Goal: Task Accomplishment & Management: Manage account settings

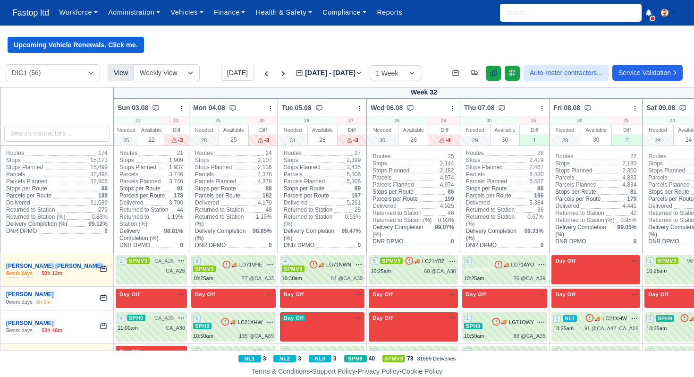
click at [490, 75] on icon at bounding box center [494, 73] width 8 height 8
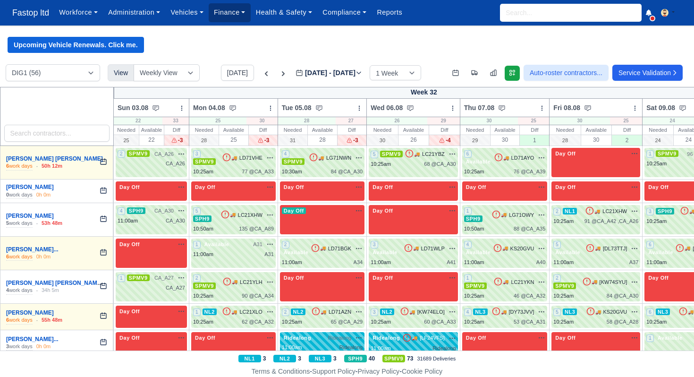
click at [235, 10] on link "Finance" at bounding box center [230, 12] width 42 height 18
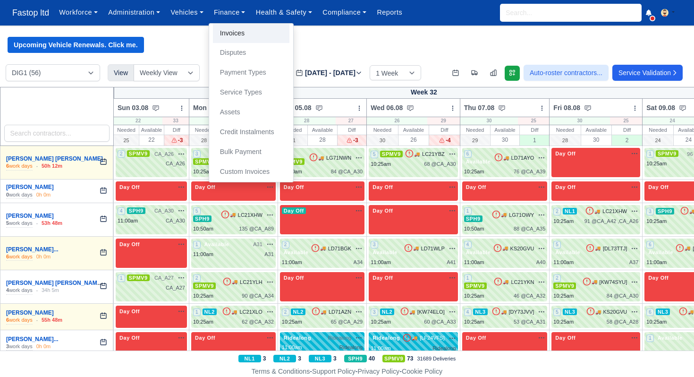
click at [232, 34] on link "Invoices" at bounding box center [251, 34] width 77 height 20
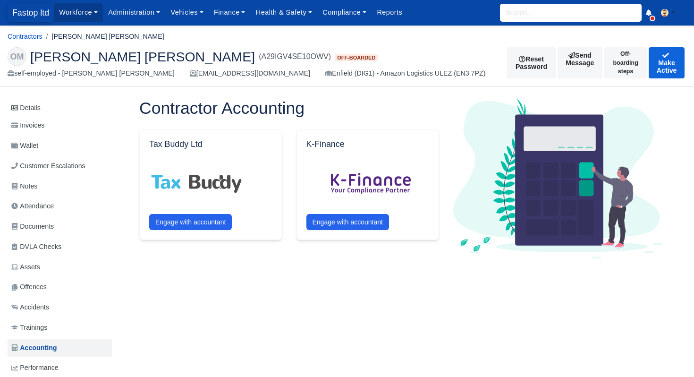
click at [26, 13] on span "Fastop ltd" at bounding box center [31, 12] width 46 height 19
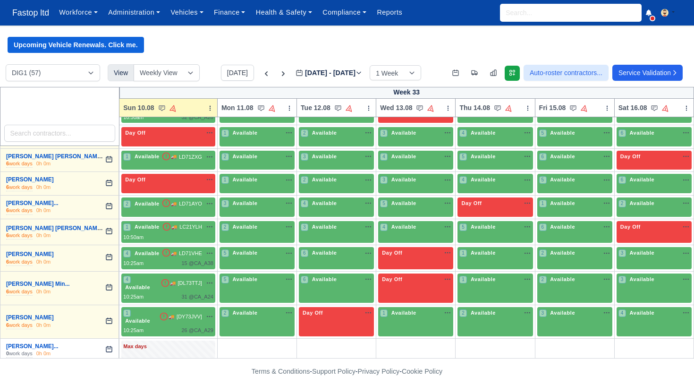
scroll to position [104, 0]
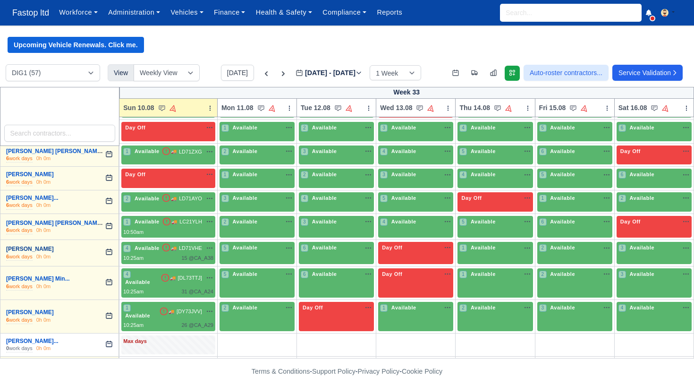
click at [54, 250] on link "[PERSON_NAME]" at bounding box center [30, 249] width 48 height 7
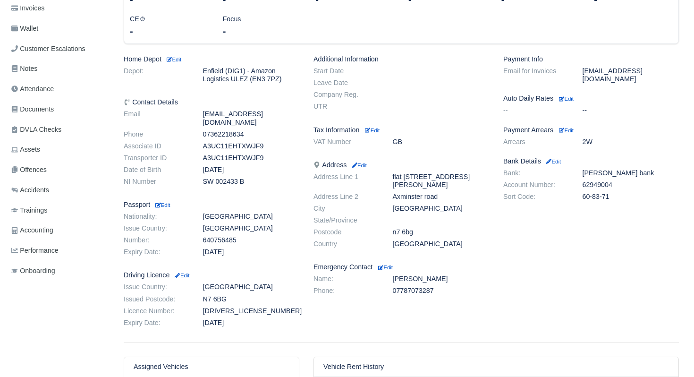
scroll to position [153, 0]
click at [37, 229] on span "Accounting" at bounding box center [32, 231] width 42 height 11
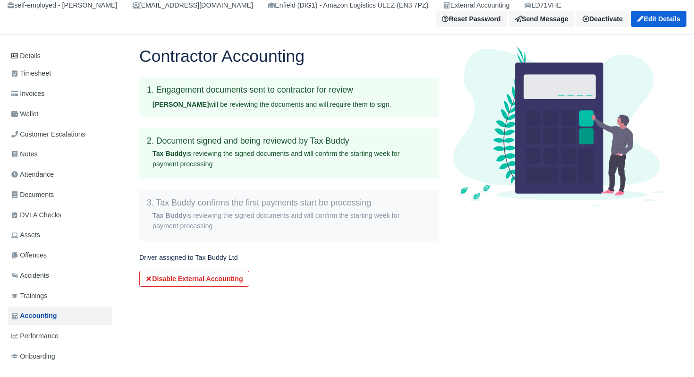
scroll to position [87, 0]
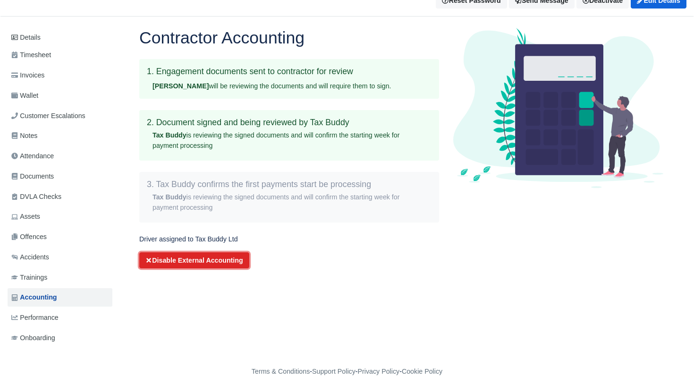
click at [194, 259] on button "Disable External Accounting" at bounding box center [194, 260] width 110 height 16
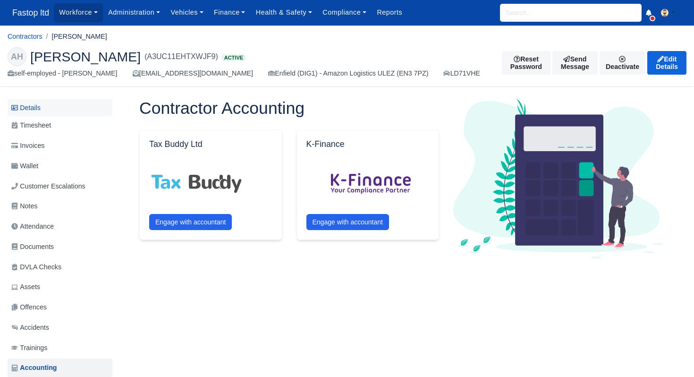
click at [43, 111] on link "Details" at bounding box center [60, 107] width 105 height 17
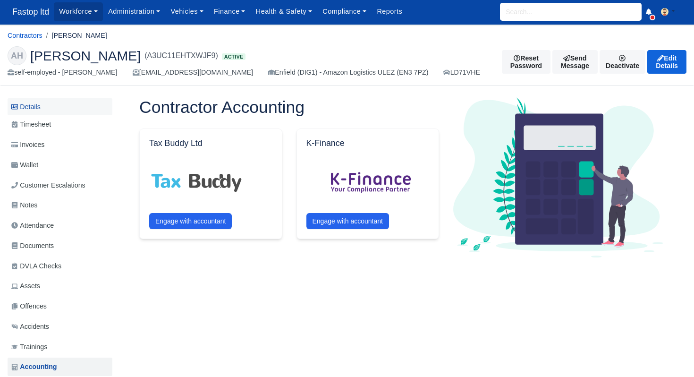
scroll to position [2, 0]
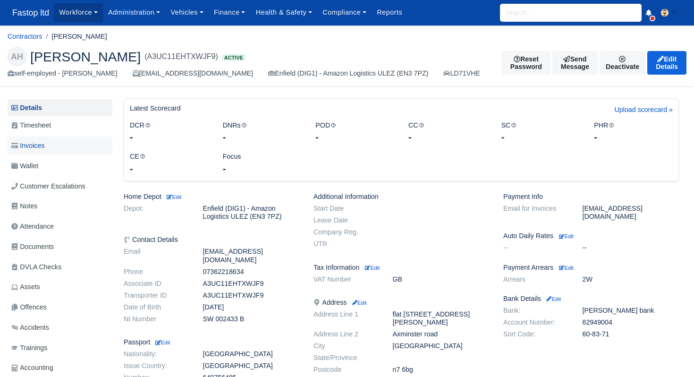
scroll to position [1, 0]
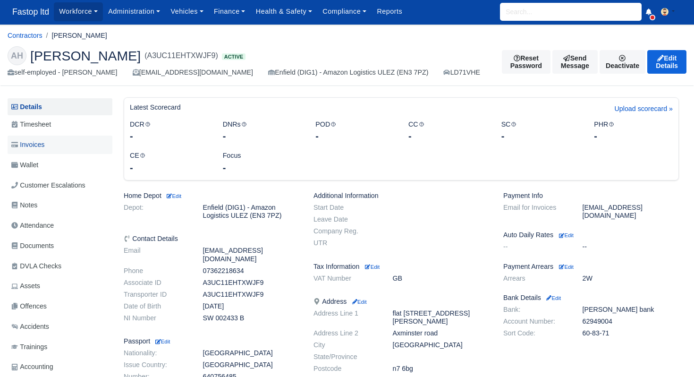
click at [32, 145] on span "Invoices" at bounding box center [27, 144] width 33 height 11
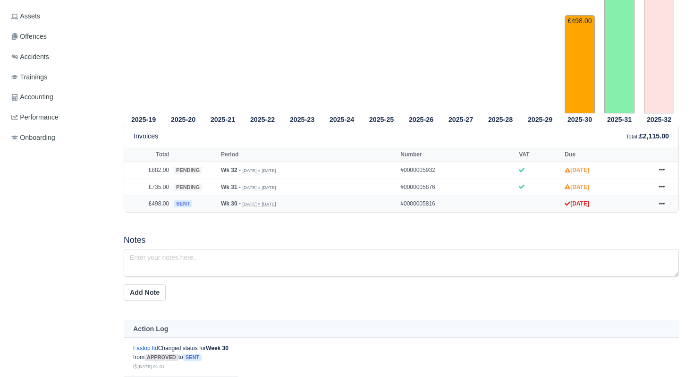
scroll to position [273, 0]
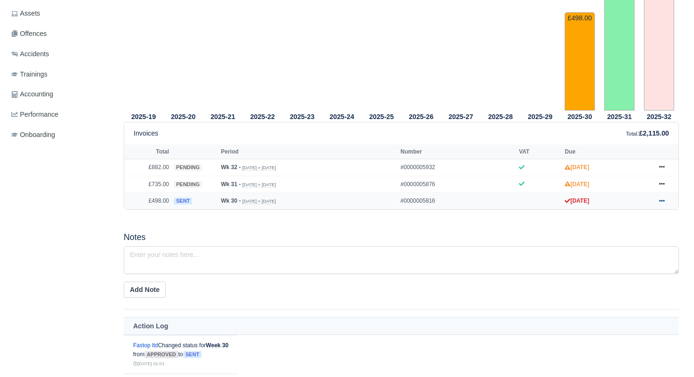
click at [660, 202] on icon at bounding box center [662, 201] width 6 height 2
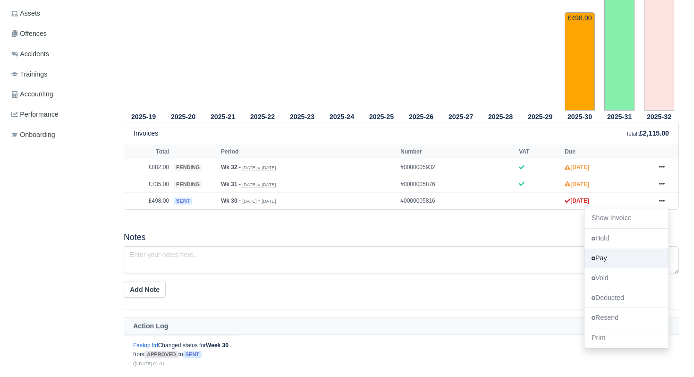
click at [612, 268] on link "Pay" at bounding box center [627, 258] width 84 height 20
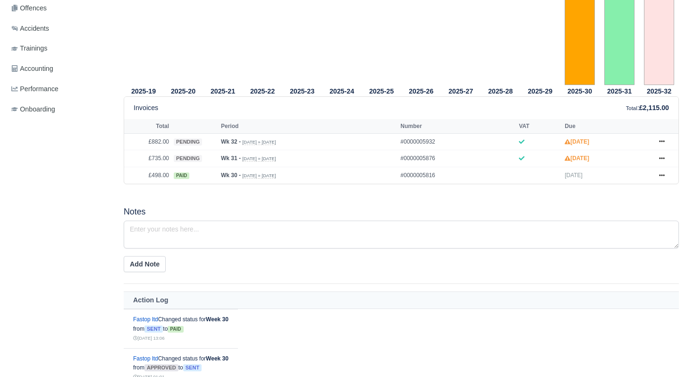
scroll to position [289, 0]
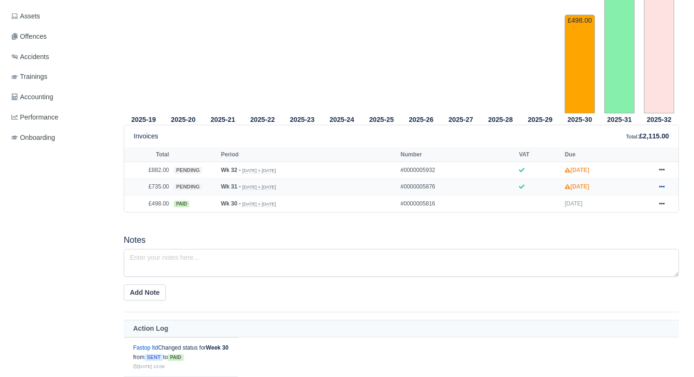
click at [663, 189] on icon at bounding box center [662, 187] width 6 height 6
click at [640, 214] on link "Show Invoice" at bounding box center [627, 204] width 84 height 20
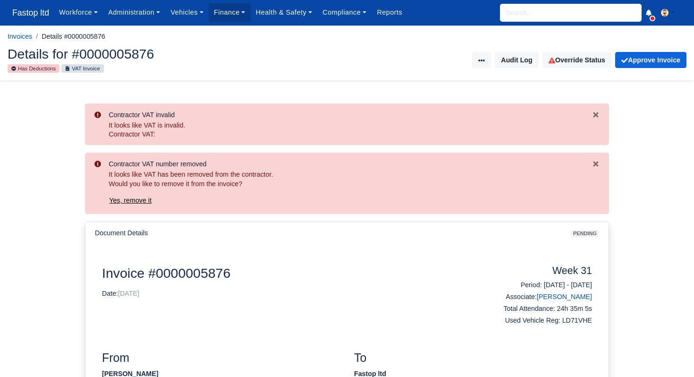
click at [133, 204] on button "Yes, remove it" at bounding box center [130, 200] width 43 height 16
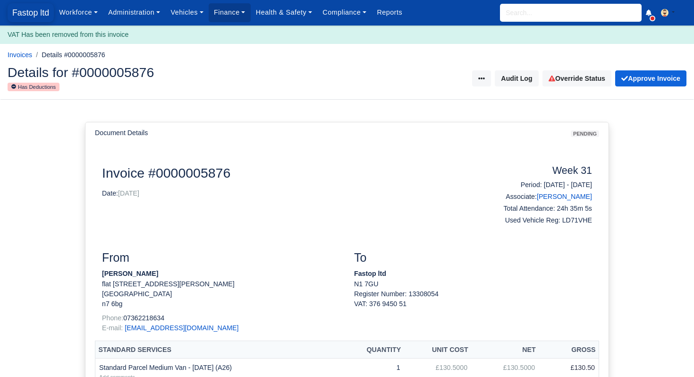
click at [19, 12] on span "Fastop ltd" at bounding box center [31, 12] width 46 height 19
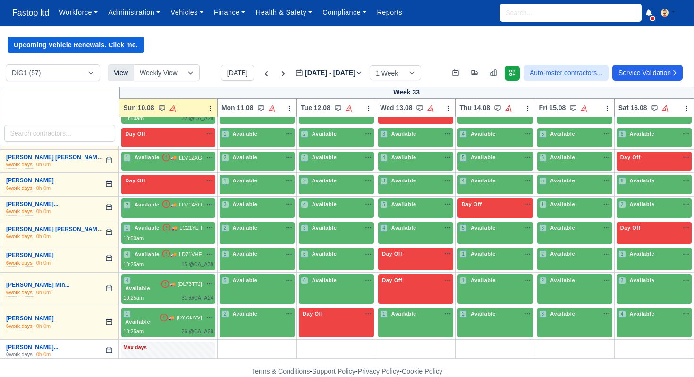
scroll to position [100, 0]
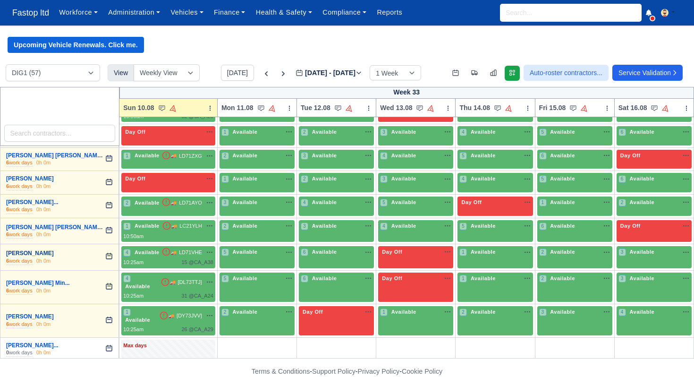
click at [51, 255] on link "[PERSON_NAME]" at bounding box center [30, 253] width 48 height 7
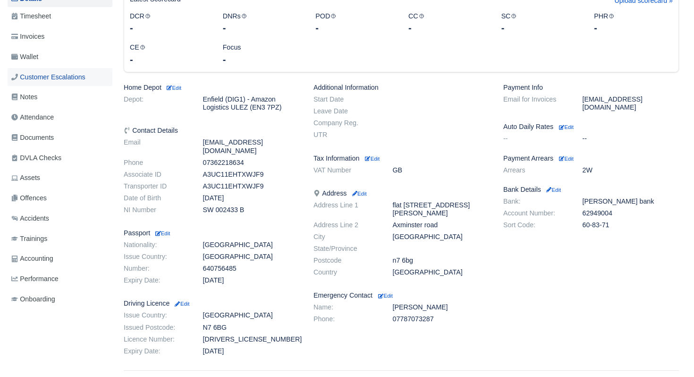
scroll to position [84, 0]
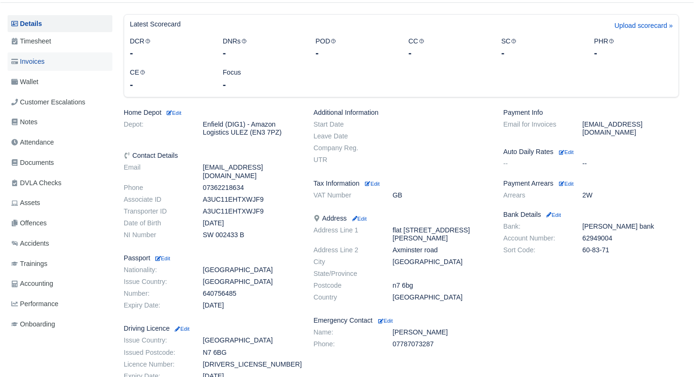
click at [40, 60] on span "Invoices" at bounding box center [27, 61] width 33 height 11
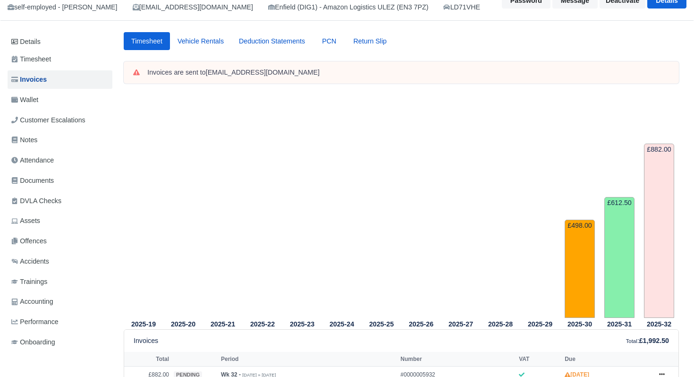
scroll to position [204, 0]
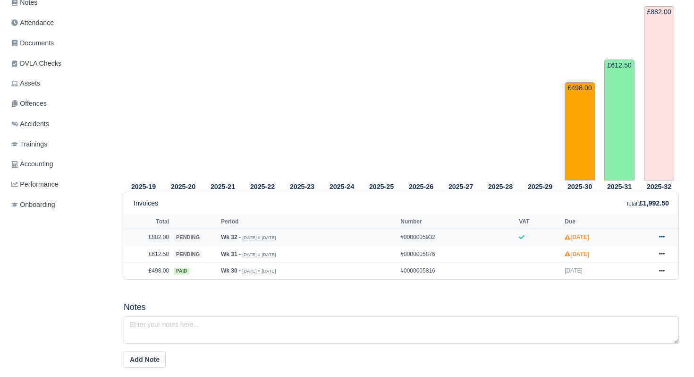
click at [666, 243] on link at bounding box center [662, 237] width 14 height 12
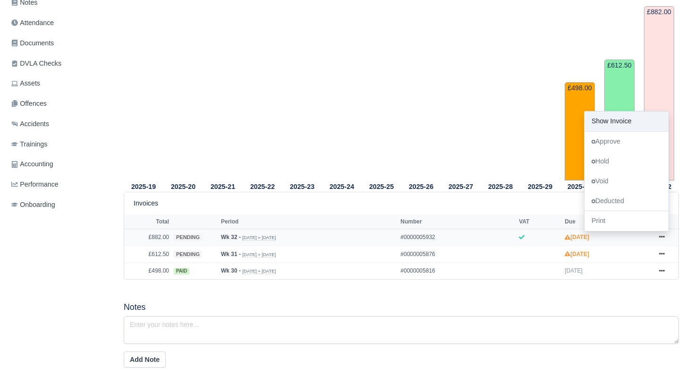
click at [618, 131] on link "Show Invoice" at bounding box center [627, 121] width 84 height 20
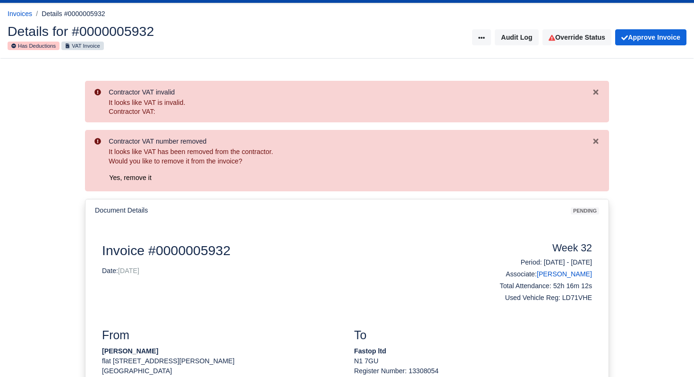
scroll to position [28, 0]
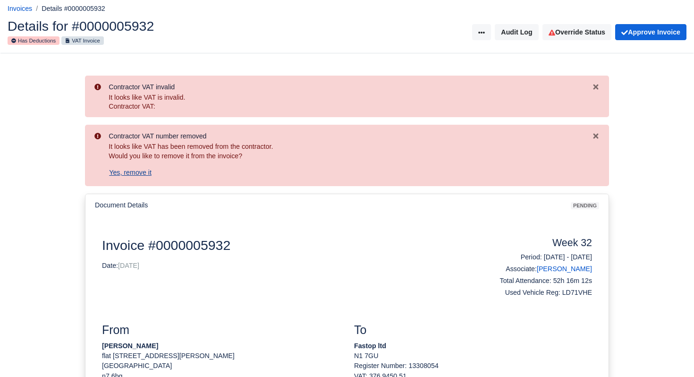
click at [134, 172] on button "Yes, remove it" at bounding box center [130, 172] width 43 height 16
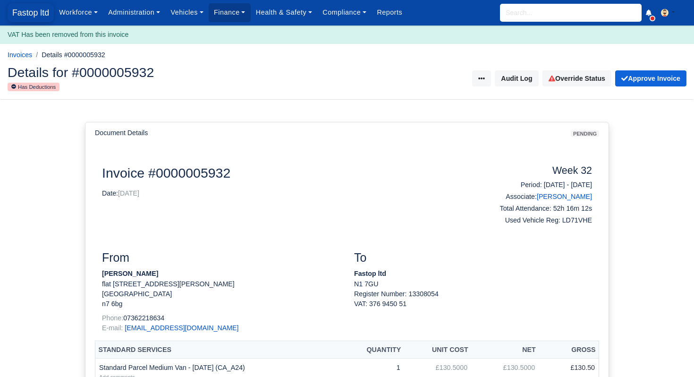
click at [29, 13] on span "Fastop ltd" at bounding box center [31, 12] width 46 height 19
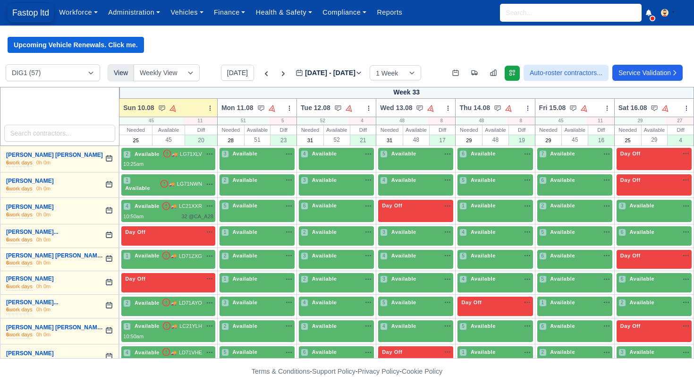
click at [18, 14] on span "Fastop ltd" at bounding box center [31, 12] width 46 height 19
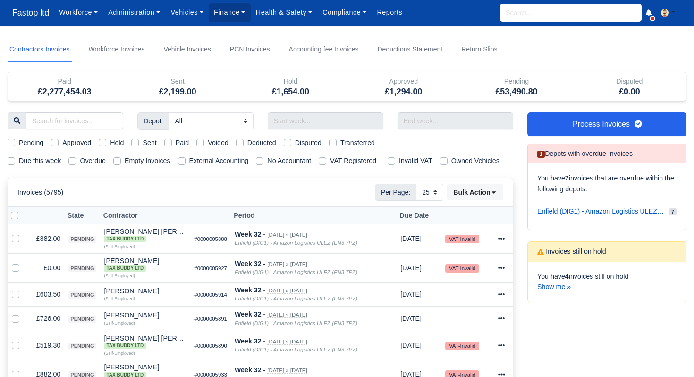
select select "25"
click at [305, 121] on input "text" at bounding box center [326, 120] width 116 height 17
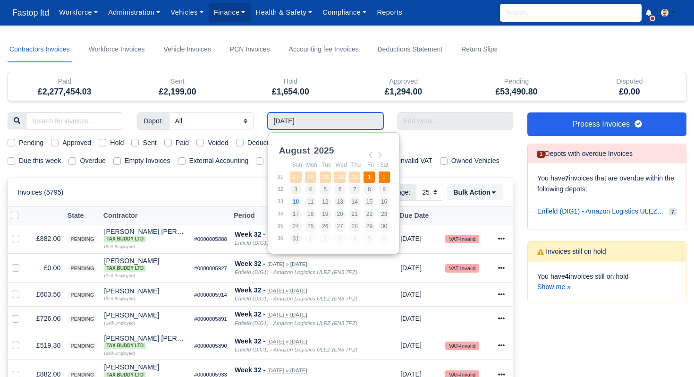
type input "[DATE] - [DATE]"
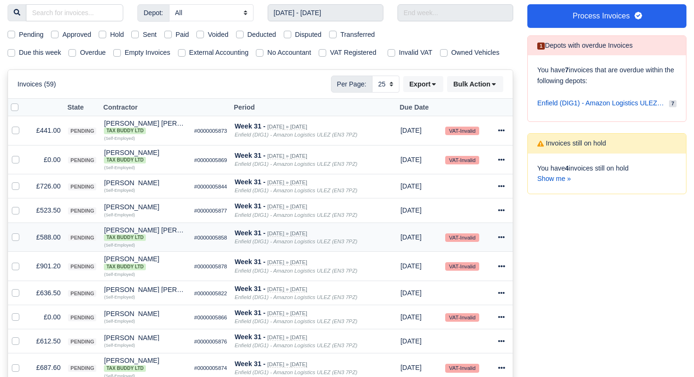
scroll to position [128, 0]
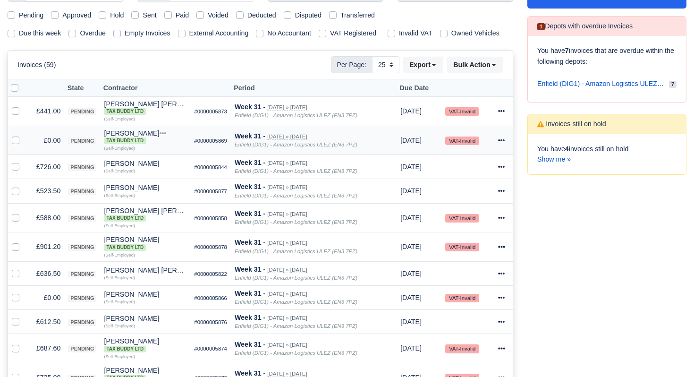
drag, startPoint x: 17, startPoint y: 153, endPoint x: 21, endPoint y: 155, distance: 5.5
click at [23, 135] on label at bounding box center [23, 135] width 0 height 0
click at [17, 143] on input "checkbox" at bounding box center [16, 139] width 8 height 8
checkbox input "true"
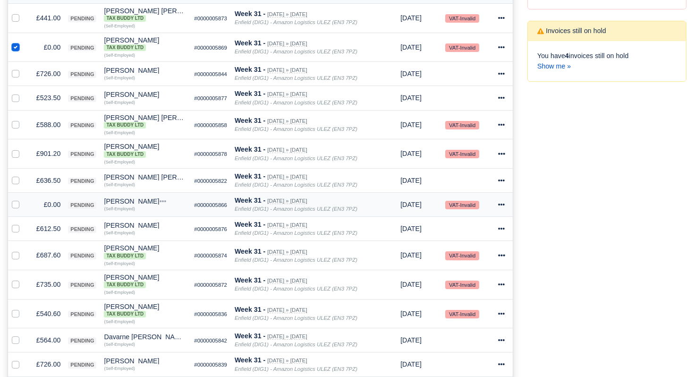
scroll to position [230, 0]
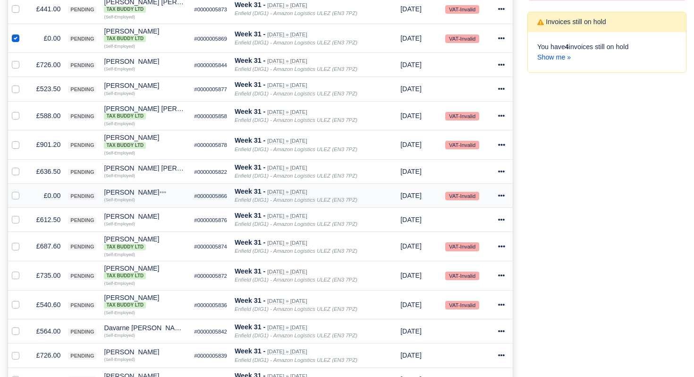
click at [23, 190] on label at bounding box center [23, 190] width 0 height 0
click at [17, 198] on input "checkbox" at bounding box center [16, 194] width 8 height 8
checkbox input "true"
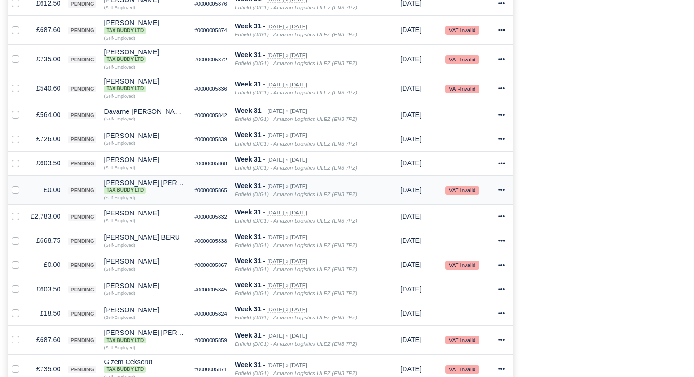
scroll to position [449, 0]
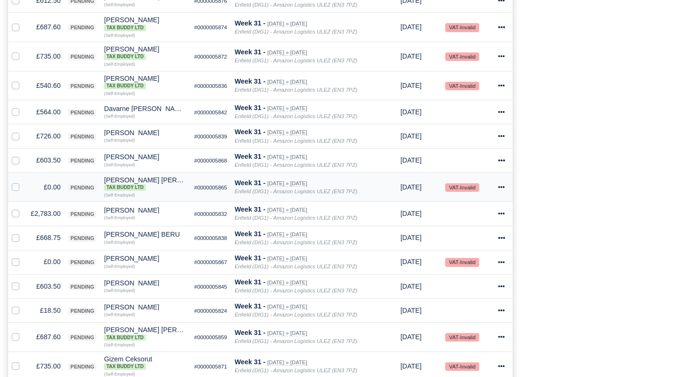
click at [23, 182] on label at bounding box center [23, 182] width 0 height 0
click at [18, 189] on input "checkbox" at bounding box center [16, 186] width 8 height 8
checkbox input "true"
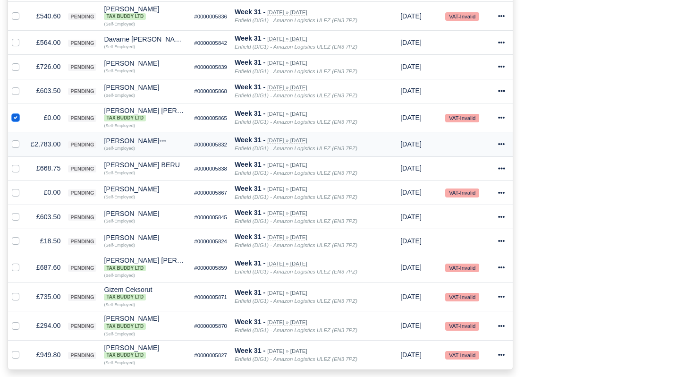
scroll to position [529, 0]
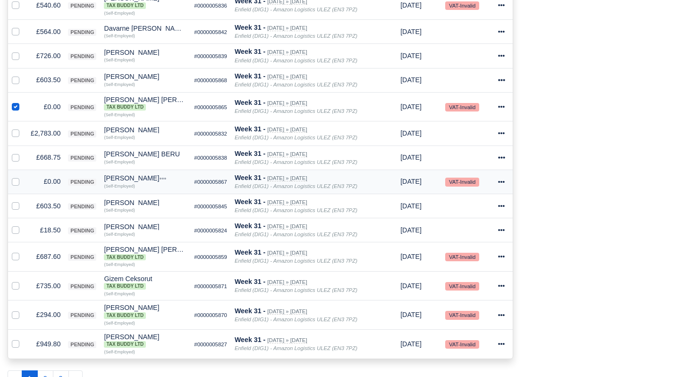
click at [23, 176] on label at bounding box center [23, 176] width 0 height 0
click at [17, 184] on input "checkbox" at bounding box center [16, 180] width 8 height 8
checkbox input "true"
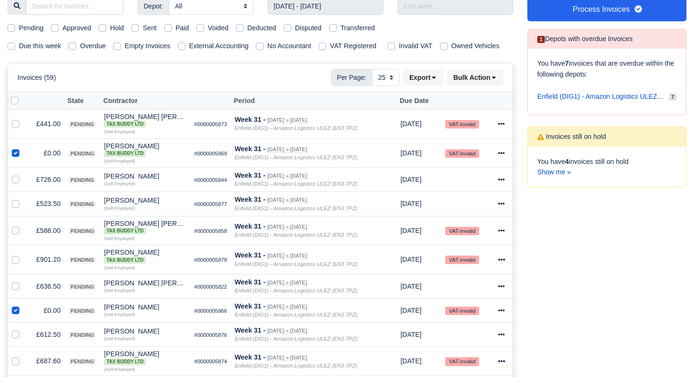
scroll to position [113, 0]
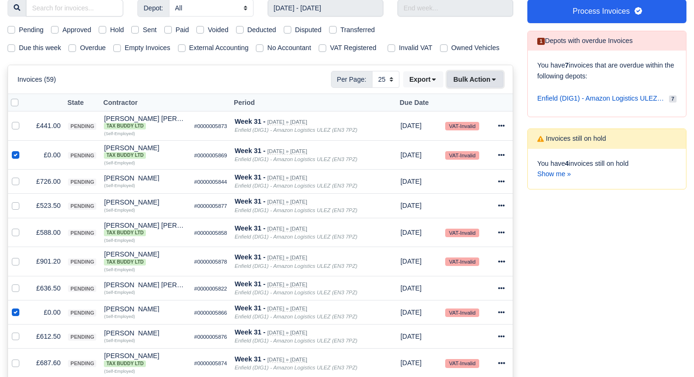
click at [498, 87] on button "Bulk Action" at bounding box center [475, 79] width 56 height 16
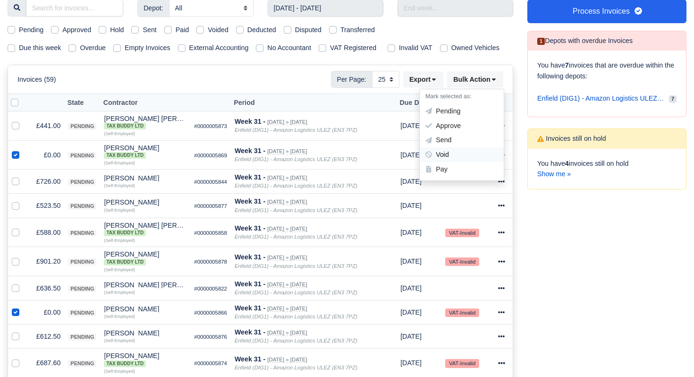
click at [457, 162] on div "Void" at bounding box center [462, 154] width 84 height 15
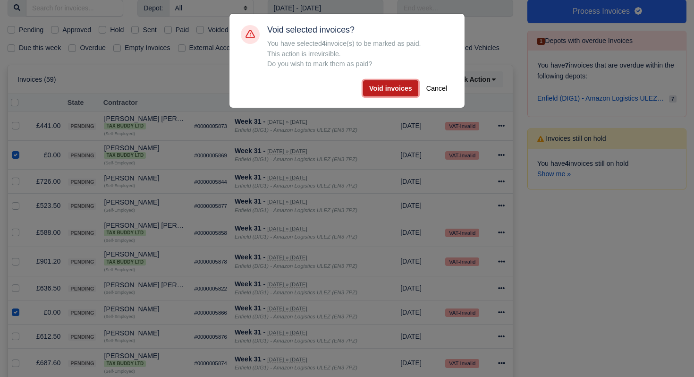
click at [400, 86] on button "Void invoices" at bounding box center [390, 88] width 55 height 16
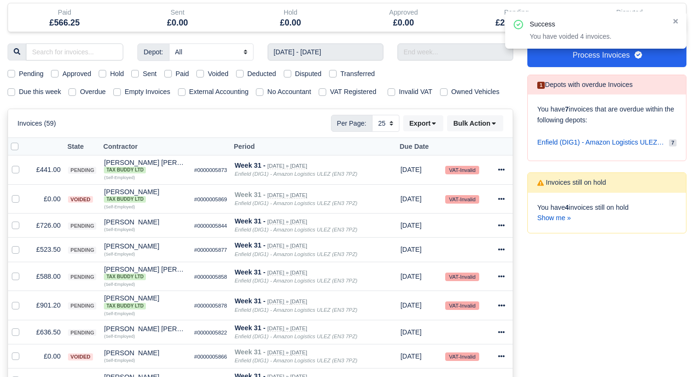
scroll to position [22, 0]
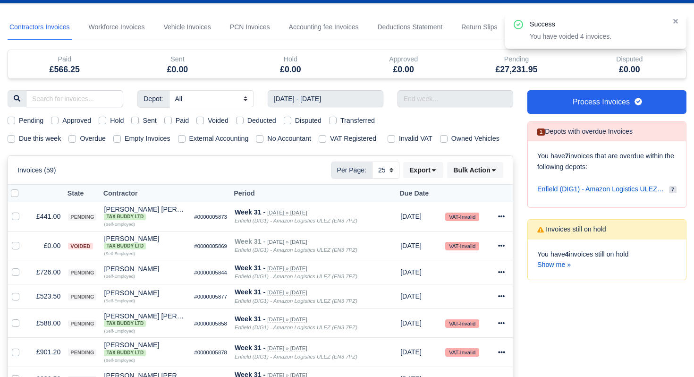
click at [19, 122] on label "Pending" at bounding box center [31, 120] width 25 height 11
click at [11, 122] on input "Pending" at bounding box center [12, 119] width 8 height 8
checkbox input "true"
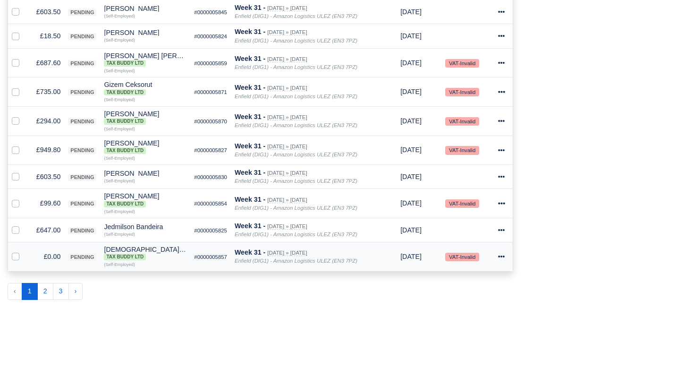
scroll to position [625, 0]
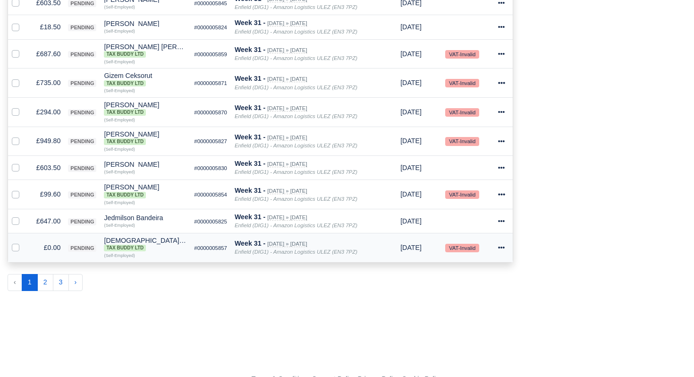
click at [505, 248] on icon at bounding box center [502, 248] width 7 height 2
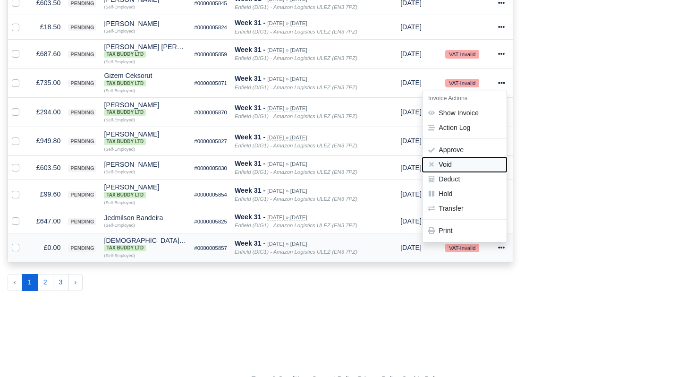
click at [453, 172] on button "Void" at bounding box center [465, 164] width 84 height 15
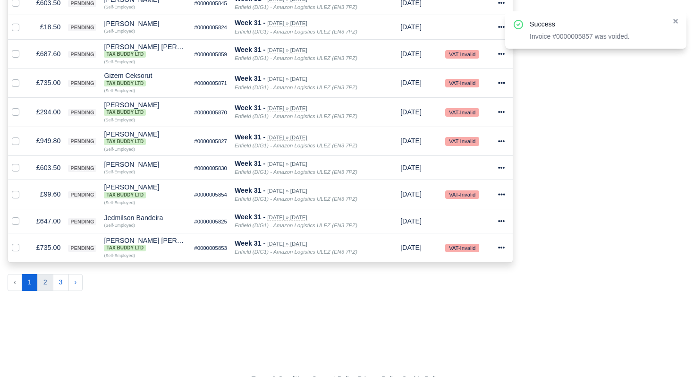
click at [51, 291] on button "2" at bounding box center [45, 282] width 16 height 17
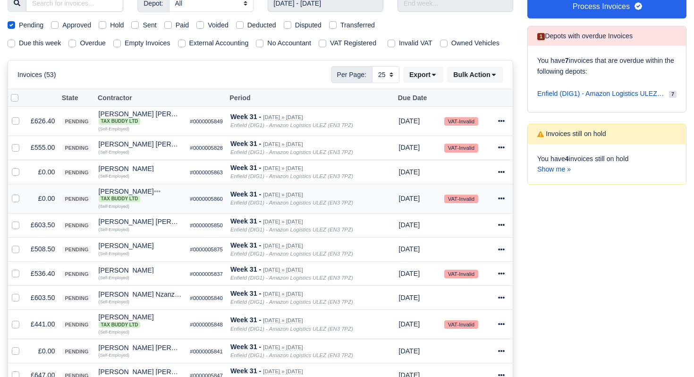
scroll to position [128, 0]
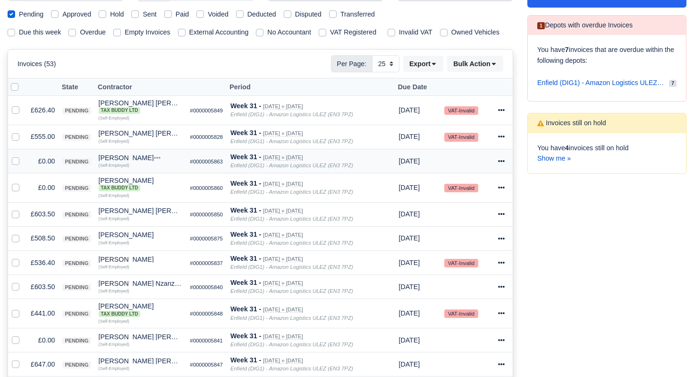
drag, startPoint x: 17, startPoint y: 175, endPoint x: 17, endPoint y: 181, distance: 5.7
click at [23, 156] on label at bounding box center [23, 156] width 0 height 0
click at [17, 163] on input "checkbox" at bounding box center [16, 160] width 8 height 8
checkbox input "true"
drag, startPoint x: 13, startPoint y: 198, endPoint x: 26, endPoint y: 203, distance: 14.5
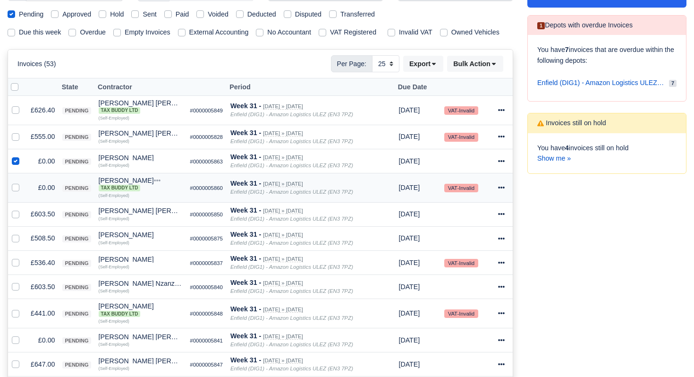
click at [23, 182] on label at bounding box center [23, 182] width 0 height 0
click at [13, 190] on input "checkbox" at bounding box center [16, 186] width 8 height 8
checkbox input "true"
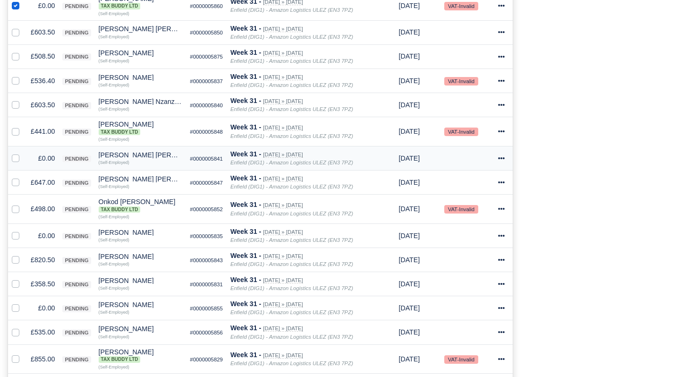
click at [23, 153] on label at bounding box center [23, 153] width 0 height 0
click at [13, 161] on input "checkbox" at bounding box center [16, 157] width 8 height 8
checkbox input "true"
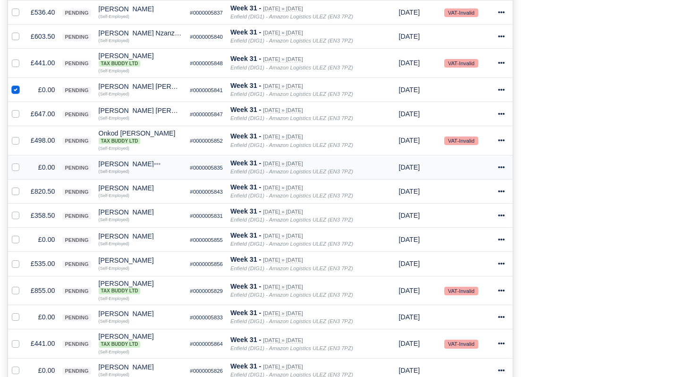
scroll to position [380, 0]
click at [23, 161] on label at bounding box center [23, 161] width 0 height 0
click at [15, 169] on input "checkbox" at bounding box center [16, 165] width 8 height 8
checkbox input "true"
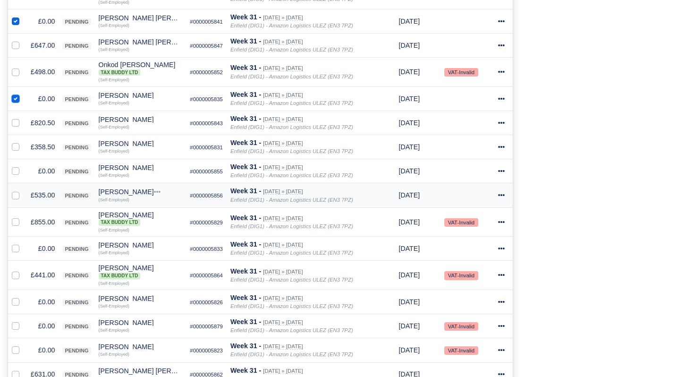
scroll to position [452, 0]
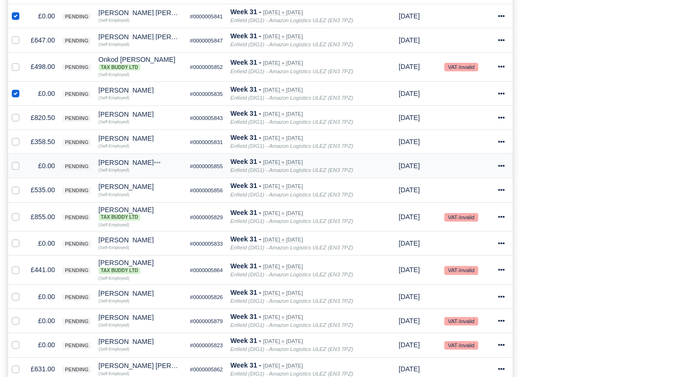
click at [23, 161] on label at bounding box center [23, 161] width 0 height 0
click at [14, 168] on input "checkbox" at bounding box center [16, 165] width 8 height 8
checkbox input "true"
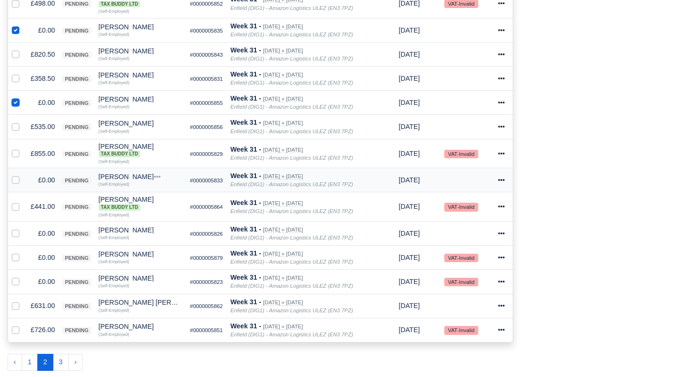
scroll to position [516, 0]
click at [23, 174] on label at bounding box center [23, 174] width 0 height 0
click at [16, 182] on input "checkbox" at bounding box center [16, 178] width 8 height 8
checkbox input "true"
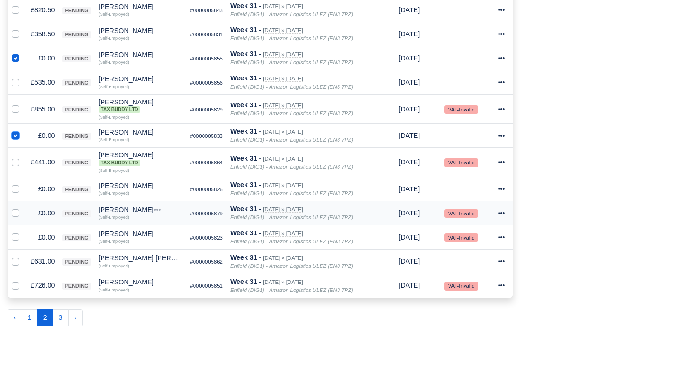
scroll to position [571, 0]
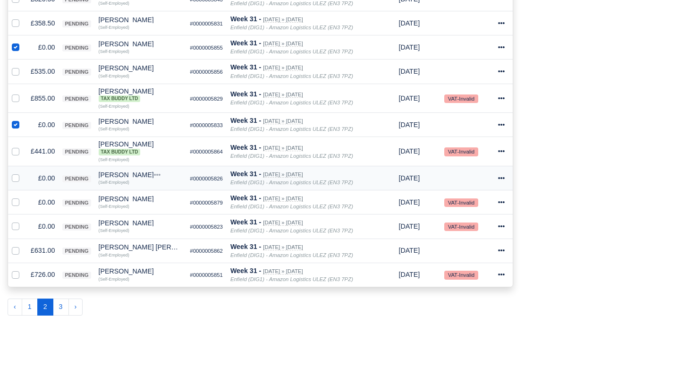
click at [23, 173] on label at bounding box center [23, 173] width 0 height 0
click at [16, 180] on input "checkbox" at bounding box center [16, 177] width 8 height 8
checkbox input "true"
click at [23, 197] on label at bounding box center [23, 197] width 0 height 0
click at [15, 205] on input "checkbox" at bounding box center [16, 201] width 8 height 8
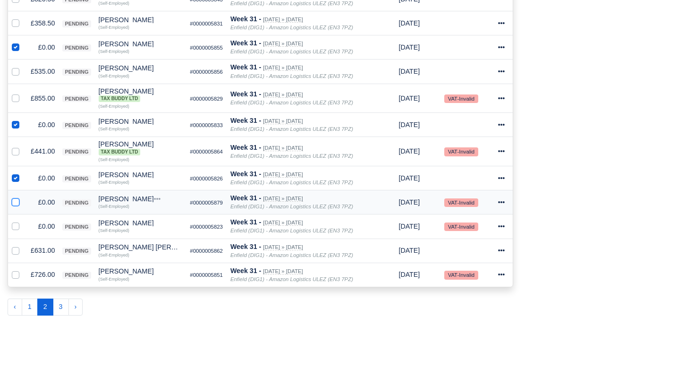
checkbox input "true"
click at [23, 221] on label at bounding box center [23, 221] width 0 height 0
click at [15, 229] on input "checkbox" at bounding box center [16, 225] width 8 height 8
checkbox input "true"
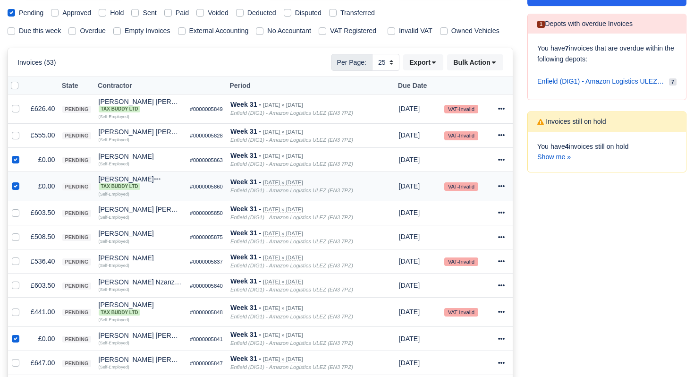
scroll to position [129, 0]
click at [494, 71] on button "Bulk Action" at bounding box center [475, 63] width 56 height 16
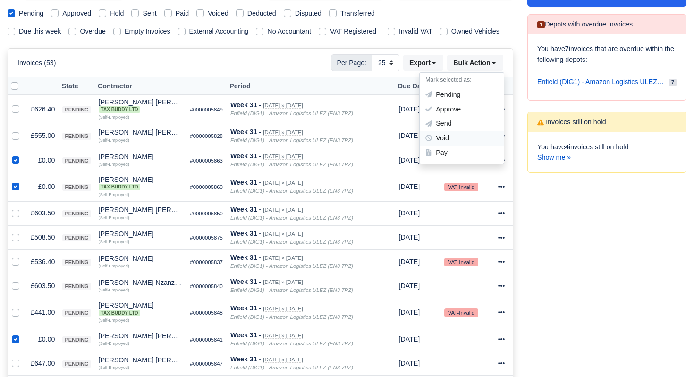
click at [453, 145] on div "Void" at bounding box center [462, 138] width 84 height 15
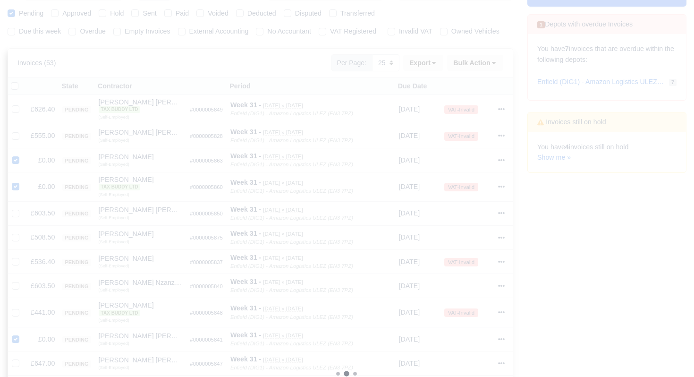
scroll to position [128, 0]
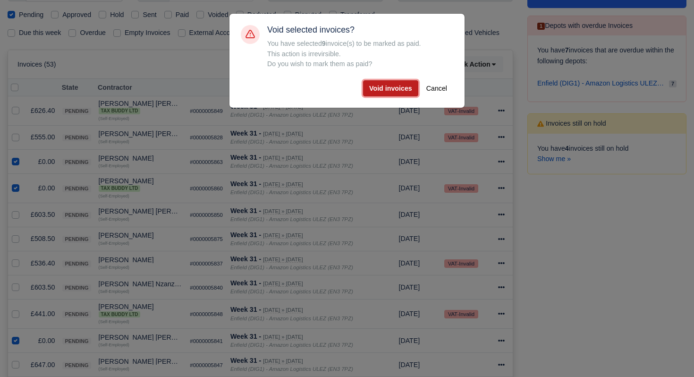
click at [391, 89] on button "Void invoices" at bounding box center [390, 88] width 55 height 16
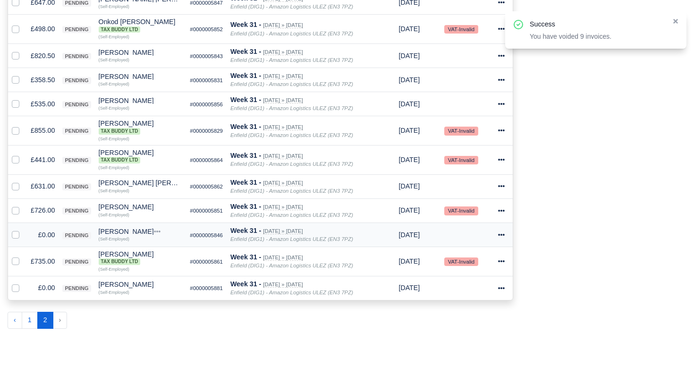
scroll to position [470, 0]
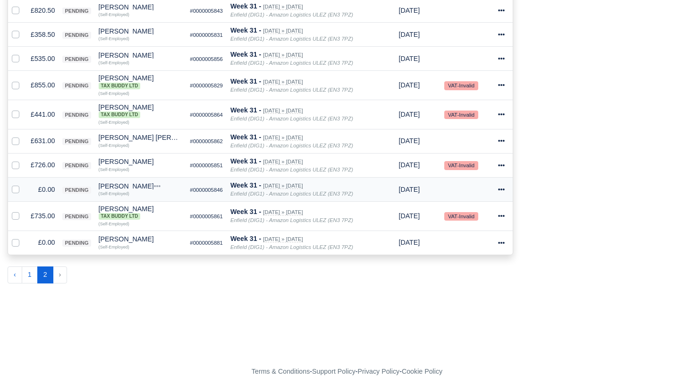
click at [503, 189] on icon at bounding box center [501, 189] width 7 height 2
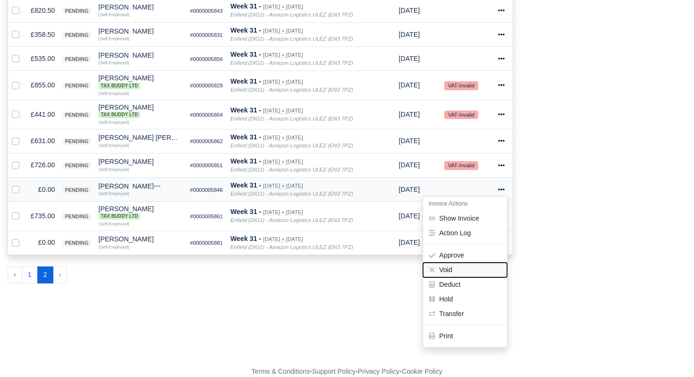
click at [453, 271] on button "Void" at bounding box center [465, 270] width 84 height 15
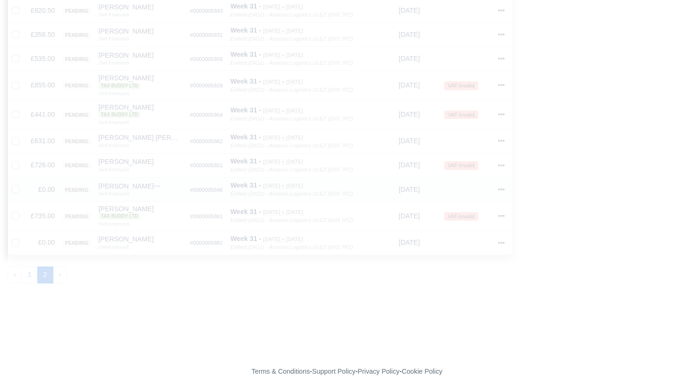
scroll to position [446, 0]
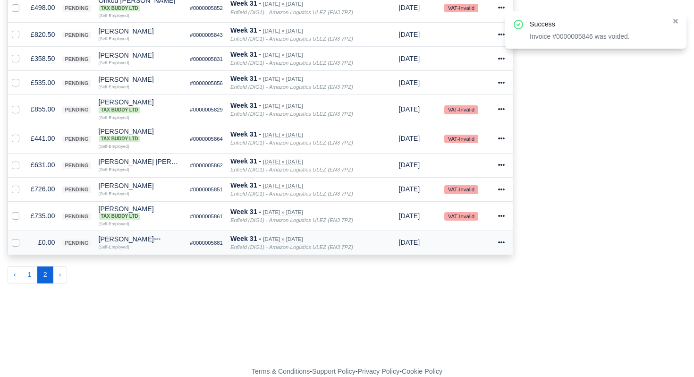
click at [505, 240] on icon at bounding box center [501, 242] width 7 height 7
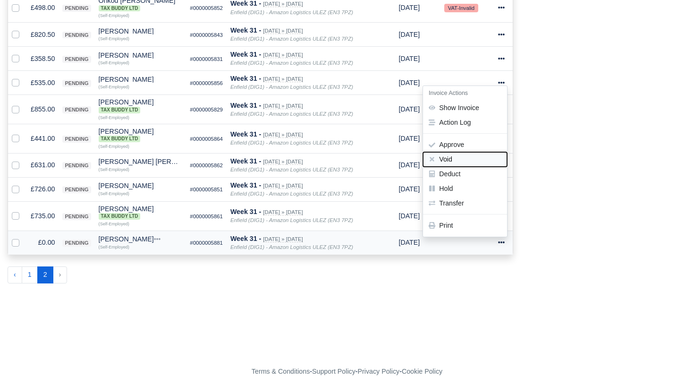
click at [458, 161] on button "Void" at bounding box center [465, 160] width 84 height 15
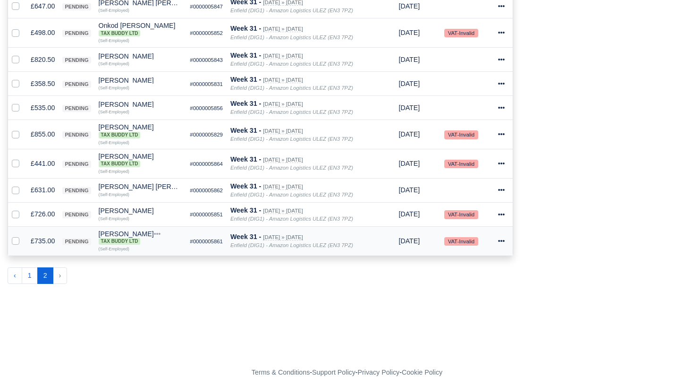
scroll to position [422, 0]
click at [34, 274] on button "1" at bounding box center [30, 275] width 16 height 17
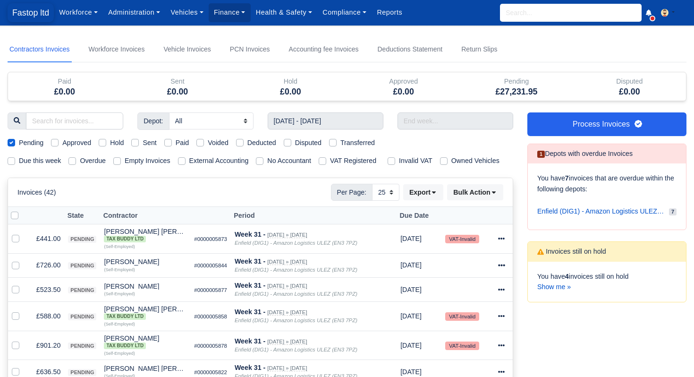
click at [35, 16] on span "Fastop ltd" at bounding box center [31, 12] width 46 height 19
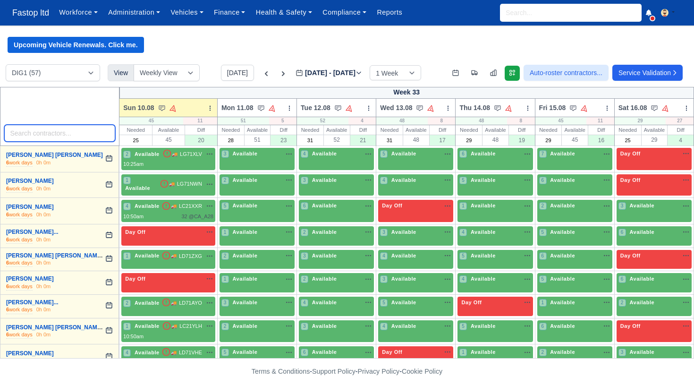
click at [34, 130] on input "search" at bounding box center [59, 133] width 111 height 17
click at [262, 78] on icon at bounding box center [266, 73] width 9 height 9
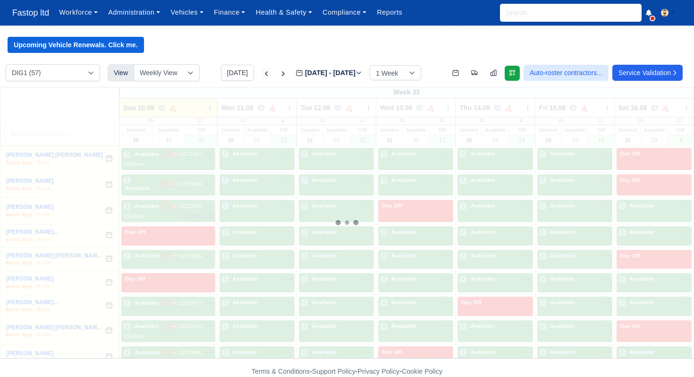
type input "[DATE]"
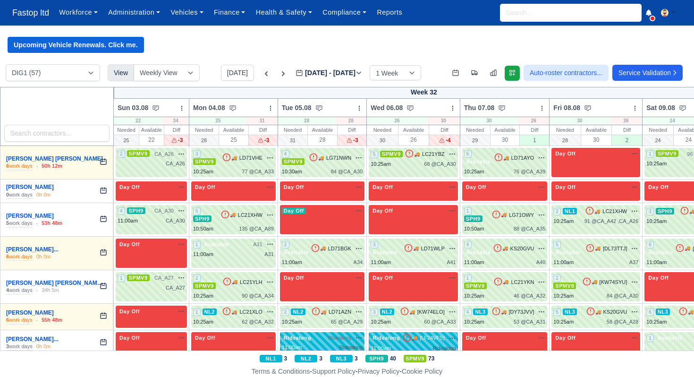
click at [262, 77] on icon at bounding box center [266, 73] width 9 height 9
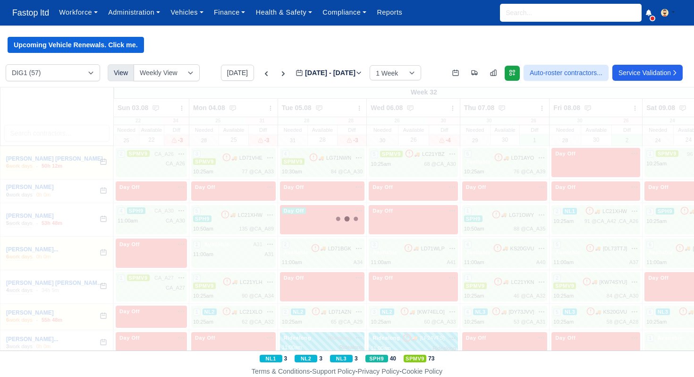
type input "[DATE]"
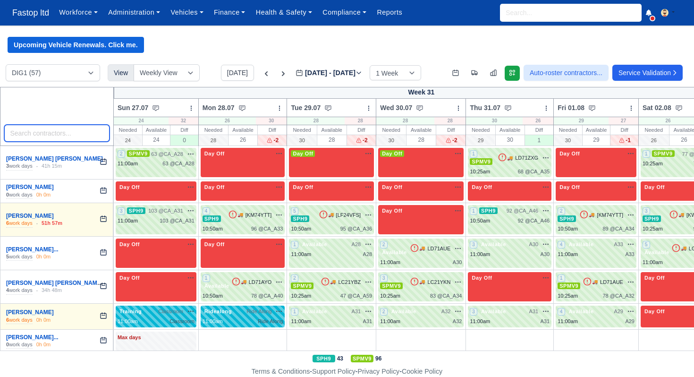
click at [54, 136] on input "search" at bounding box center [57, 133] width 106 height 17
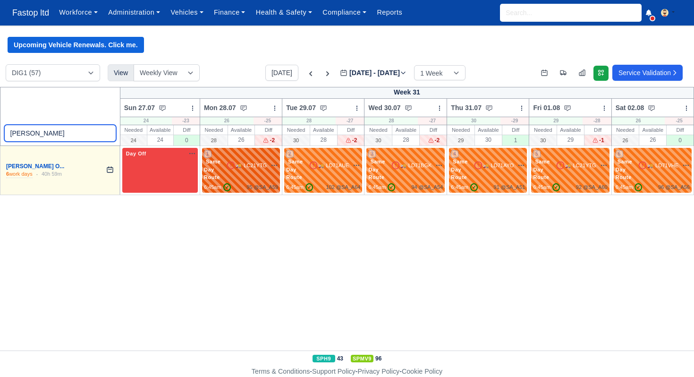
type input "juan"
click at [244, 181] on div "1 Same Day Route 🚚 LC21YTG" at bounding box center [241, 166] width 74 height 32
select select "Same Day Route"
select select "43409"
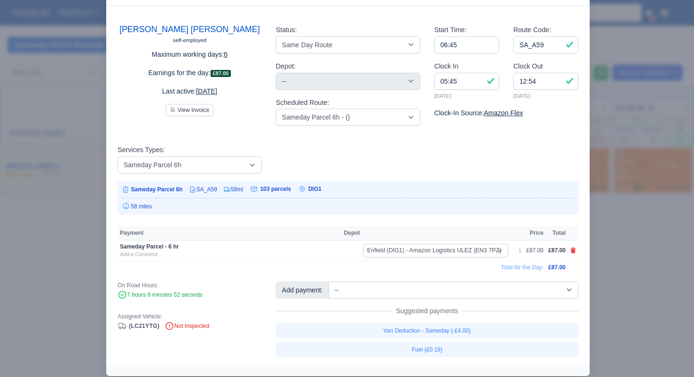
scroll to position [47, 0]
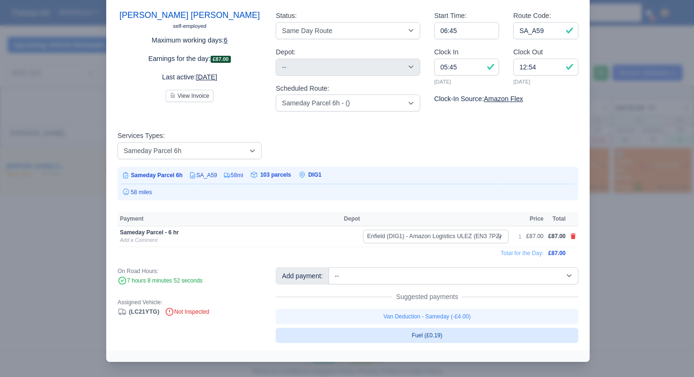
click at [434, 334] on link "Fuel (£0.19)" at bounding box center [427, 335] width 303 height 15
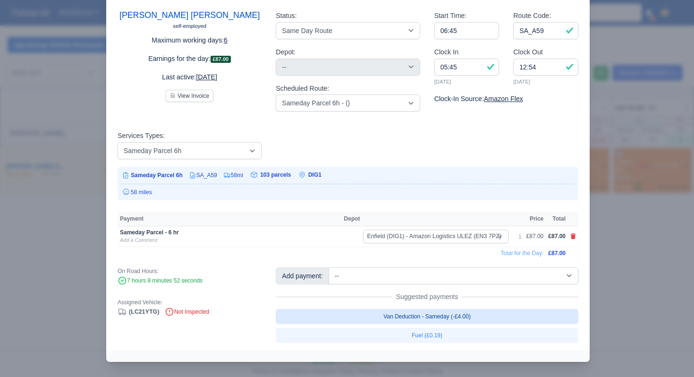
select select "1"
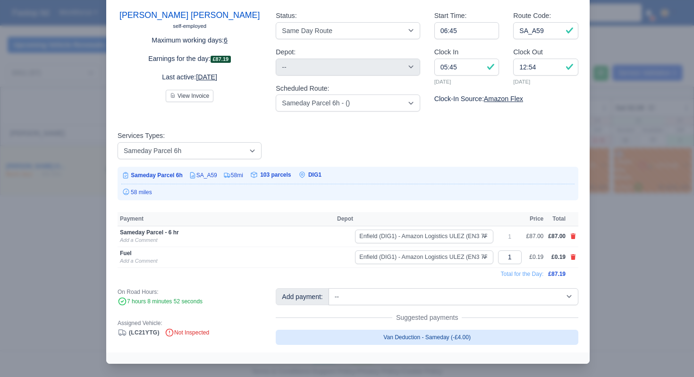
scroll to position [48, 0]
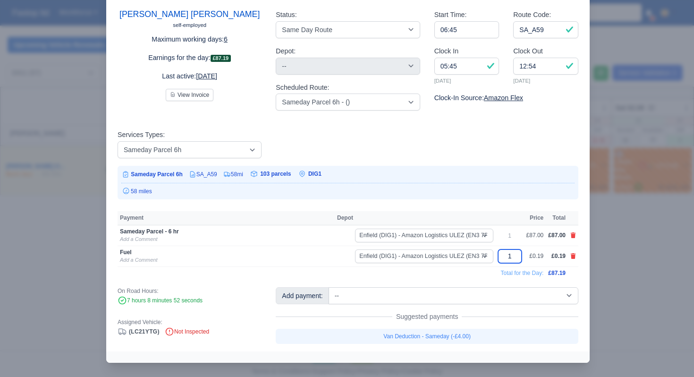
click at [517, 256] on input "1" at bounding box center [510, 256] width 24 height 14
type input "58"
click at [577, 277] on td at bounding box center [573, 272] width 10 height 13
click at [620, 264] on div at bounding box center [347, 188] width 694 height 377
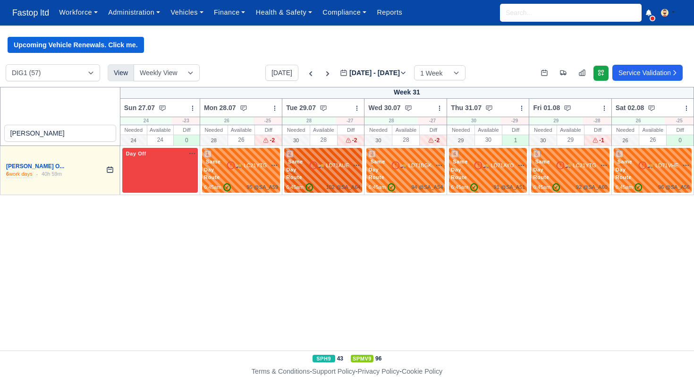
click at [310, 171] on div "2 Same Day Route 🚚 LD71AUE" at bounding box center [323, 166] width 74 height 32
select select "Same Day Route"
select select "43409"
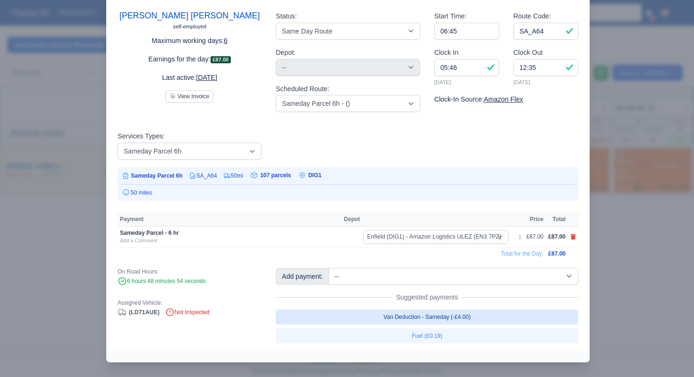
scroll to position [47, 0]
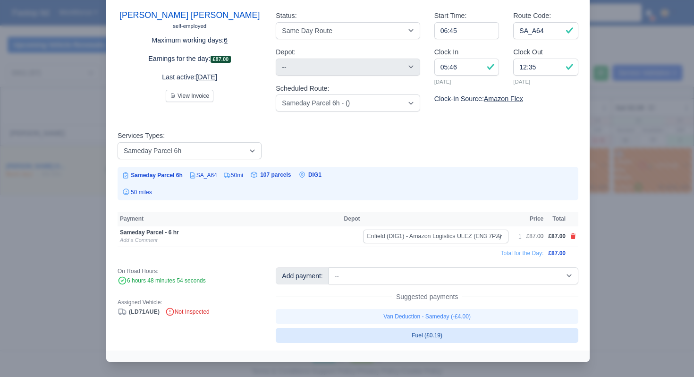
click at [458, 335] on link "Fuel (£0.19)" at bounding box center [427, 335] width 303 height 15
select select "1"
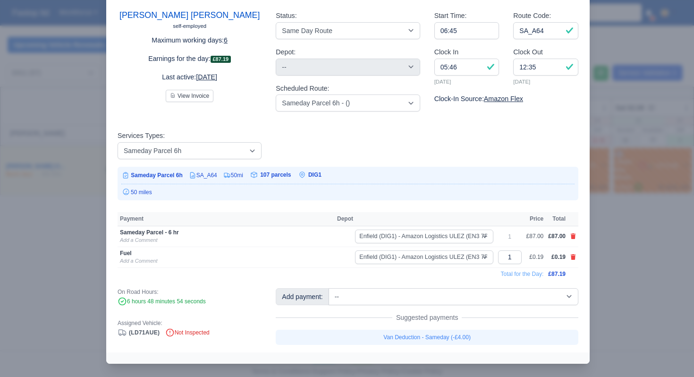
scroll to position [48, 0]
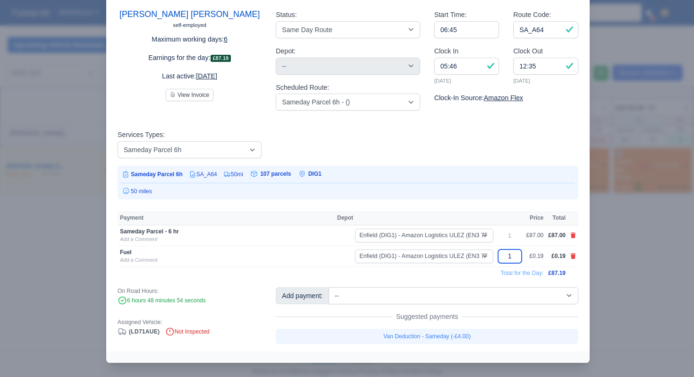
click at [511, 256] on input "1" at bounding box center [510, 256] width 24 height 14
type input "50"
click at [469, 273] on td "Total for the Day:" at bounding box center [332, 272] width 428 height 13
click at [654, 270] on div at bounding box center [347, 188] width 694 height 377
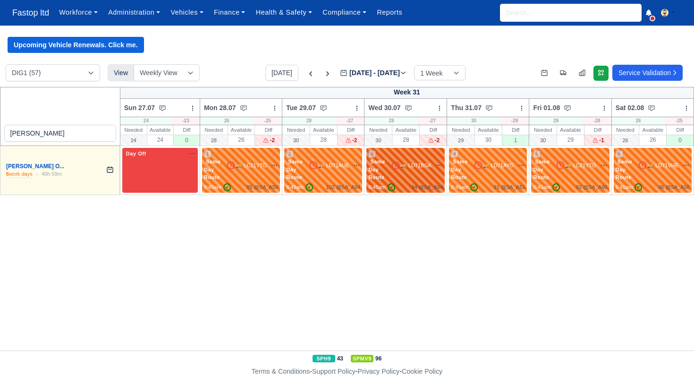
click at [423, 172] on div "3 Same Day Route 🚚 LD71BGK" at bounding box center [405, 166] width 75 height 32
select select "Same Day Route"
select select "43409"
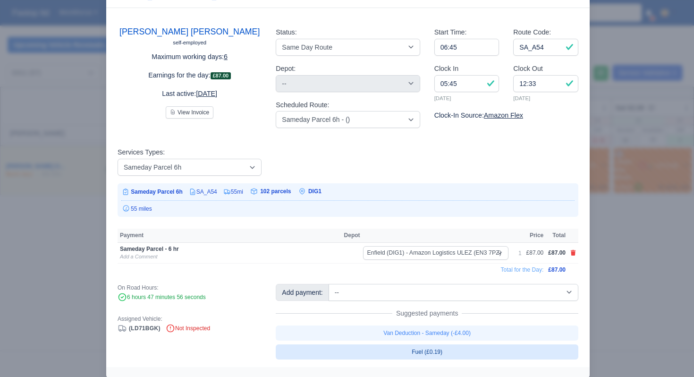
click at [452, 350] on link "Fuel (£0.19)" at bounding box center [427, 351] width 303 height 15
select select "1"
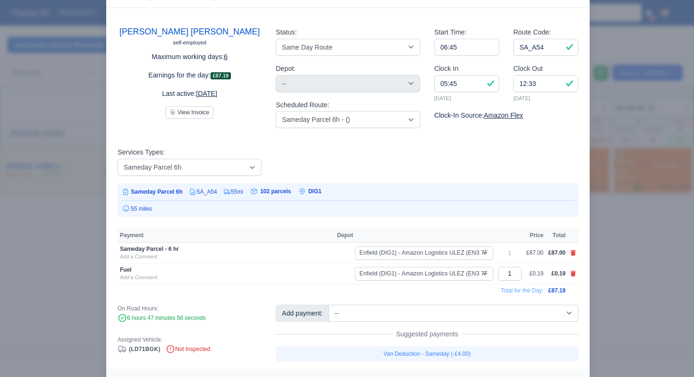
scroll to position [31, 0]
click at [513, 271] on input "1" at bounding box center [510, 273] width 24 height 14
type input "55"
click at [471, 292] on td "Total for the Day:" at bounding box center [332, 288] width 428 height 13
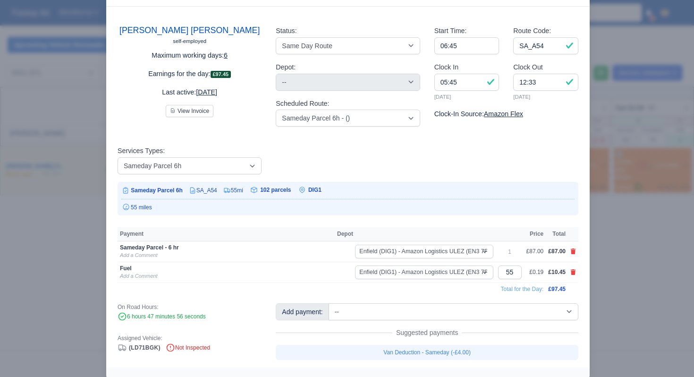
click at [618, 282] on div at bounding box center [347, 188] width 694 height 377
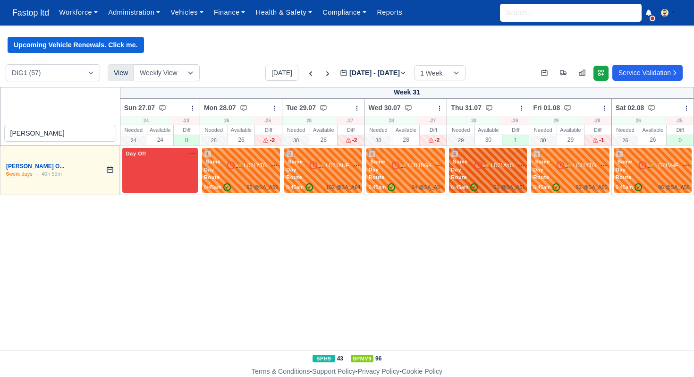
click at [480, 174] on div "4 Same Day Route 🚚 LD71AYO" at bounding box center [488, 166] width 74 height 32
select select "Same Day Route"
select select "43409"
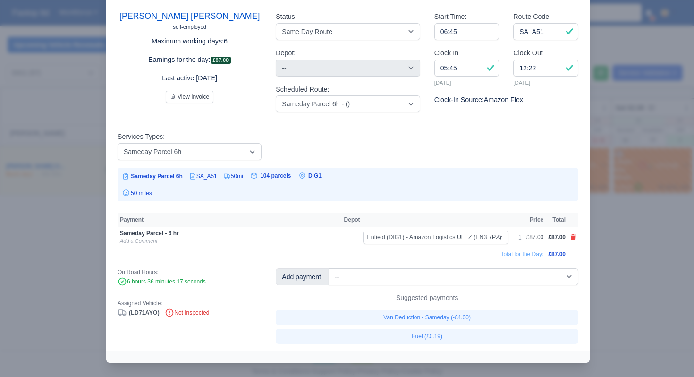
scroll to position [47, 0]
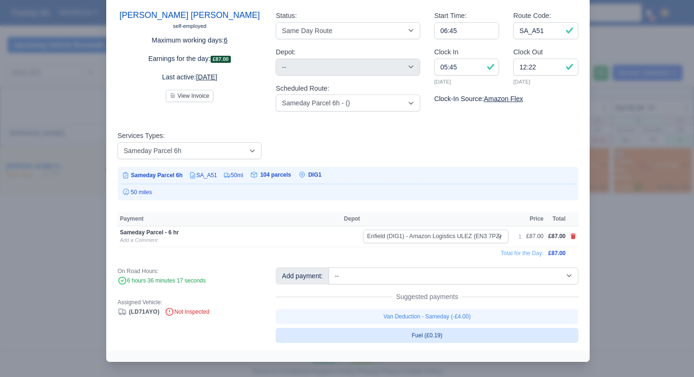
click at [432, 337] on link "Fuel (£0.19)" at bounding box center [427, 335] width 303 height 15
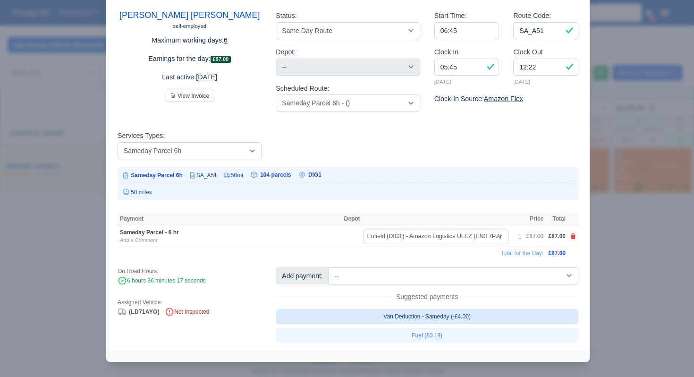
select select "1"
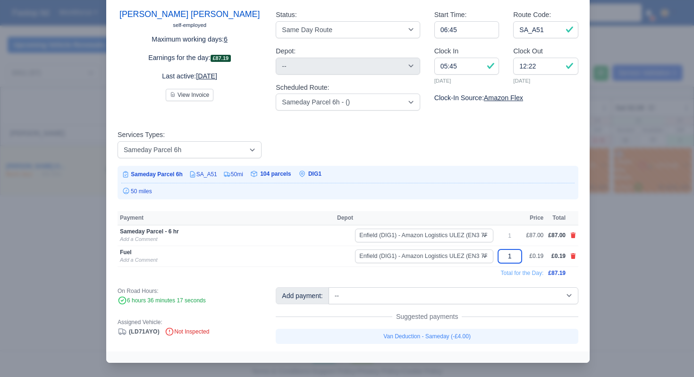
click at [512, 259] on input "1" at bounding box center [510, 256] width 24 height 14
type input "50"
click at [466, 278] on td "Total for the Day:" at bounding box center [332, 272] width 428 height 13
click at [599, 262] on div at bounding box center [347, 188] width 694 height 377
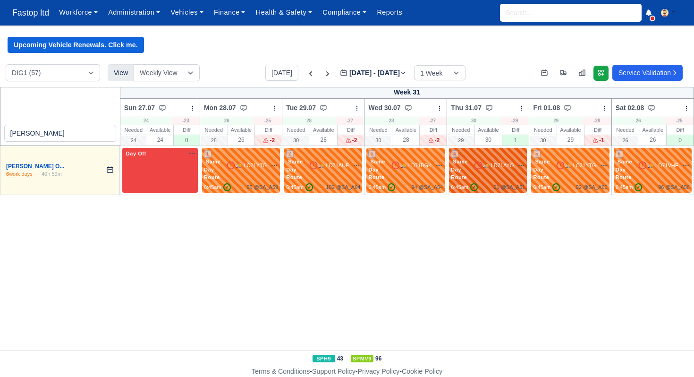
click at [488, 172] on div "4 Same Day Route 🚚 LD71AYO" at bounding box center [488, 166] width 74 height 32
select select "Same Day Route"
select select "43409"
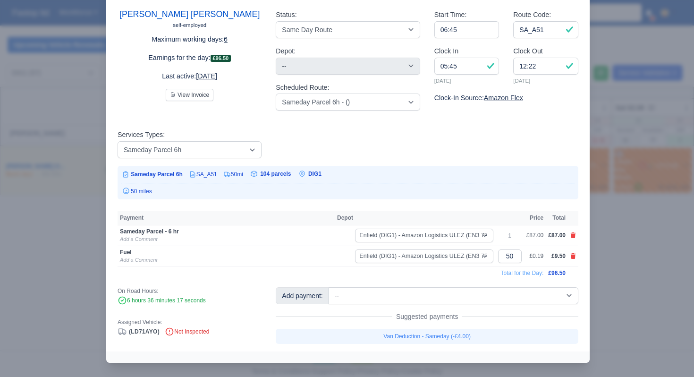
click at [604, 261] on div at bounding box center [347, 188] width 694 height 377
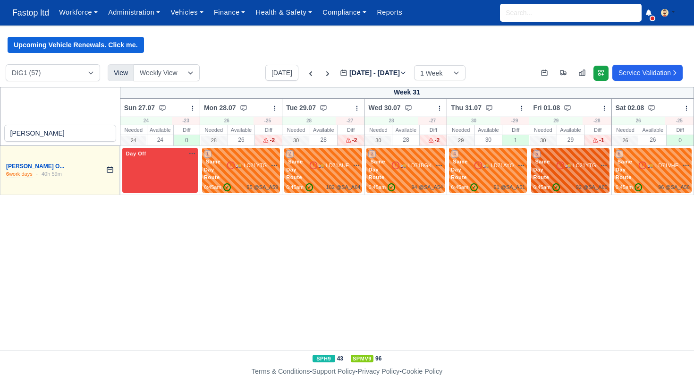
click at [545, 164] on span "Same Day Route" at bounding box center [542, 169] width 18 height 22
select select "Same Day Route"
select select "43409"
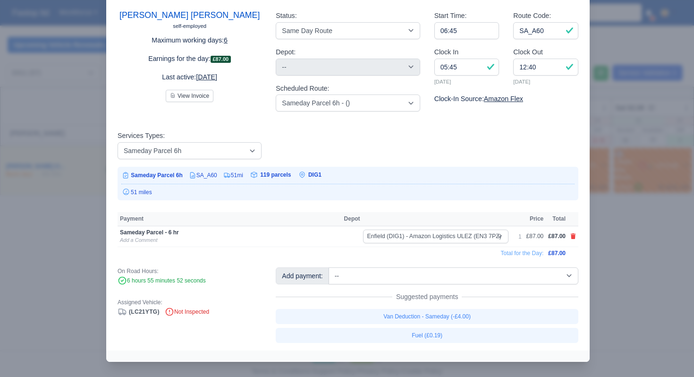
scroll to position [47, 0]
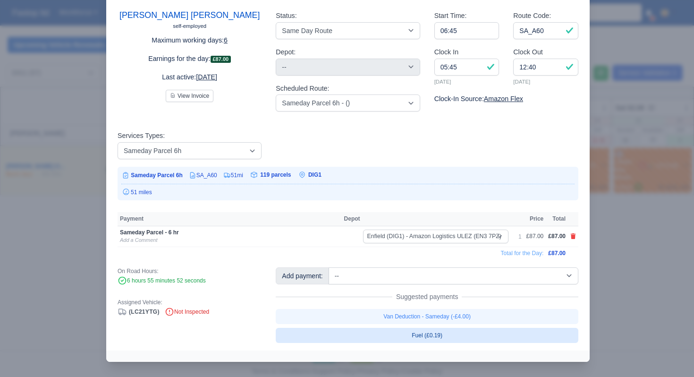
click at [447, 337] on link "Fuel (£0.19)" at bounding box center [427, 335] width 303 height 15
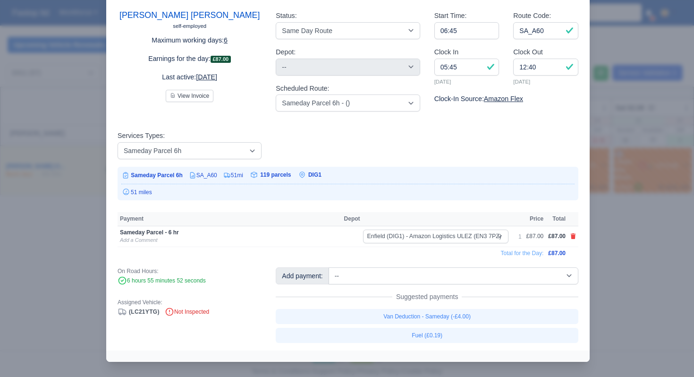
select select "1"
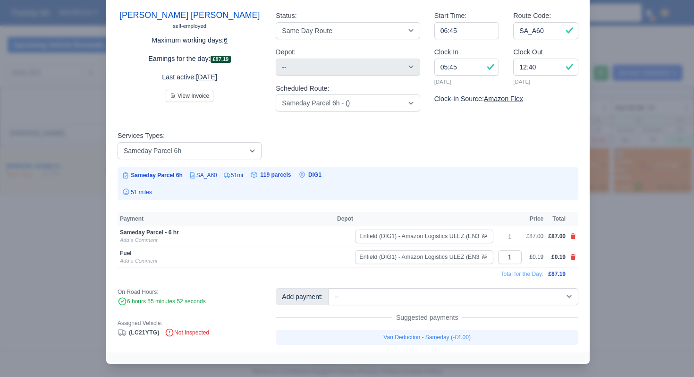
scroll to position [48, 0]
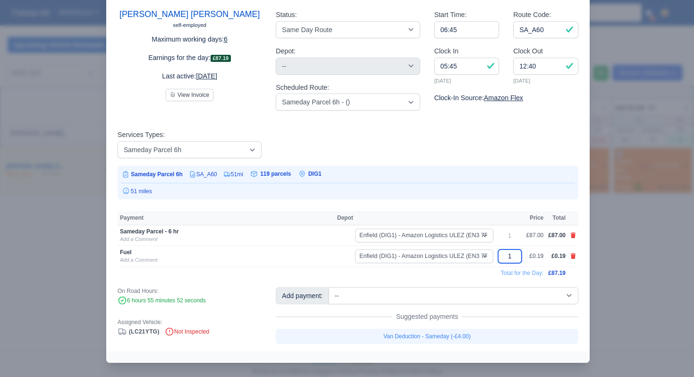
click at [510, 257] on input "1" at bounding box center [510, 256] width 24 height 14
type input "51"
click at [468, 274] on td "Total for the Day:" at bounding box center [332, 272] width 428 height 13
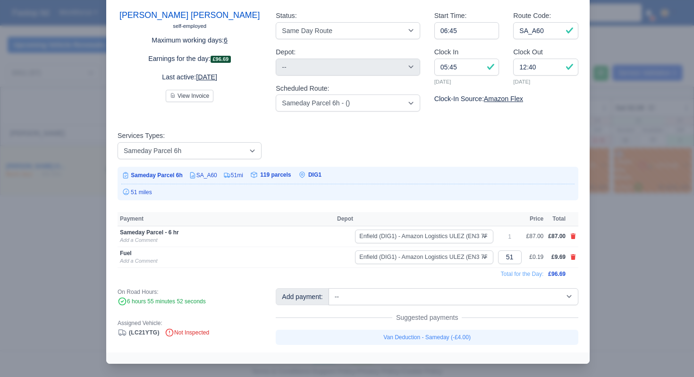
scroll to position [44, 0]
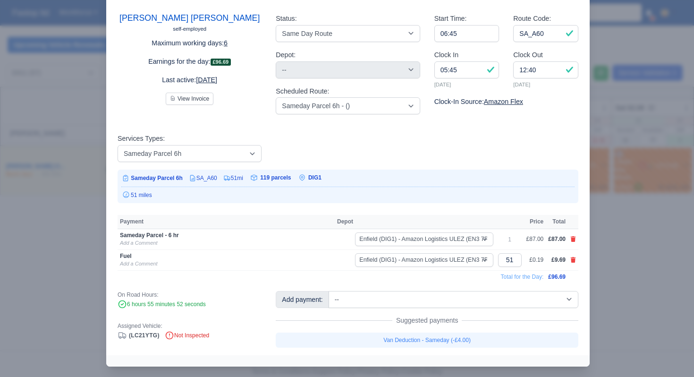
click at [620, 258] on div at bounding box center [347, 188] width 694 height 377
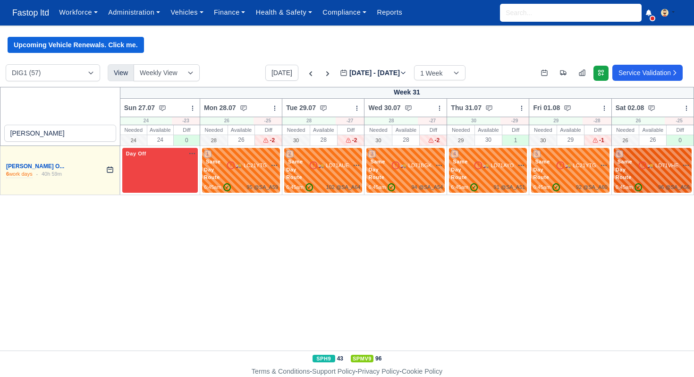
click at [635, 178] on div "6 Same Day Route" at bounding box center [627, 166] width 22 height 32
select select "Same Day Route"
select select "43409"
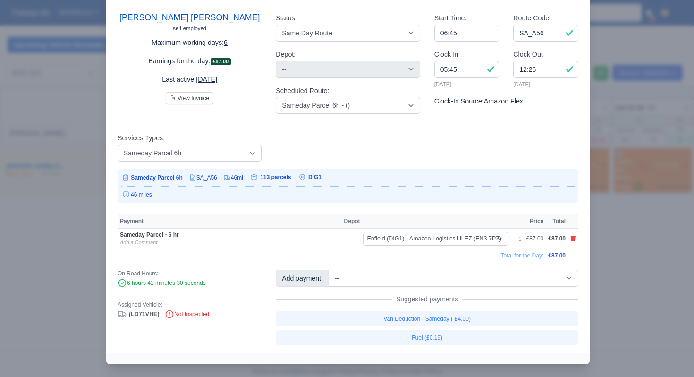
scroll to position [47, 0]
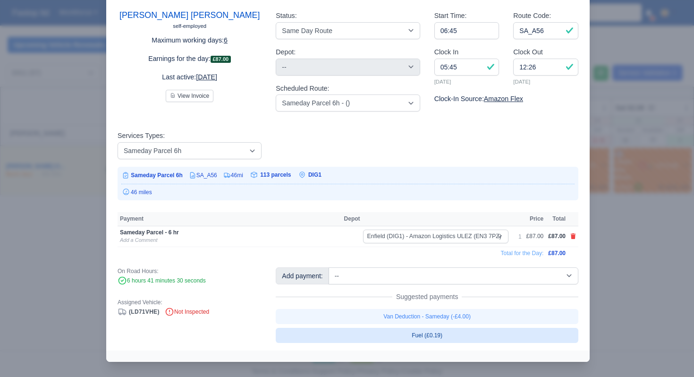
click at [444, 331] on link "Fuel (£0.19)" at bounding box center [427, 335] width 303 height 15
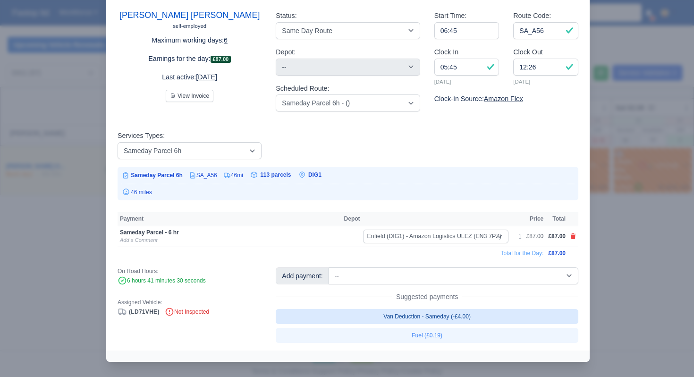
select select "1"
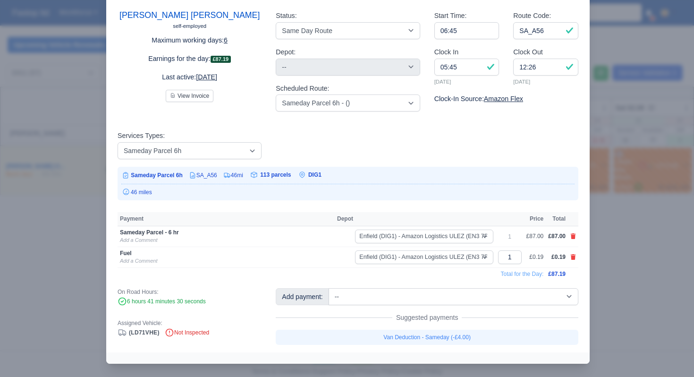
scroll to position [48, 0]
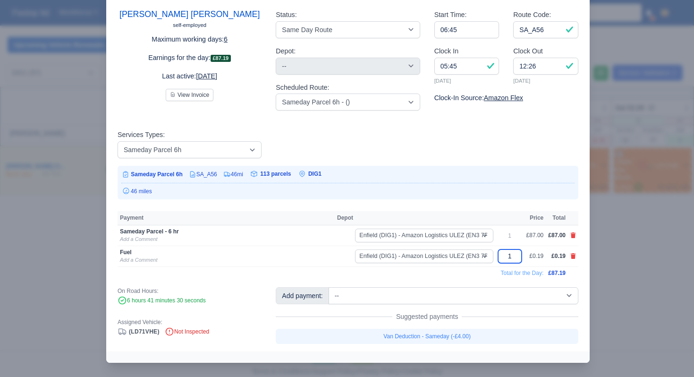
click at [512, 255] on input "1" at bounding box center [510, 256] width 24 height 14
type input "46"
click at [470, 280] on div "Juan Miguel Garzon Ojeda self-employed Maximum working days: 6 Earnings for the…" at bounding box center [348, 171] width 484 height 361
click at [683, 266] on div at bounding box center [347, 188] width 694 height 377
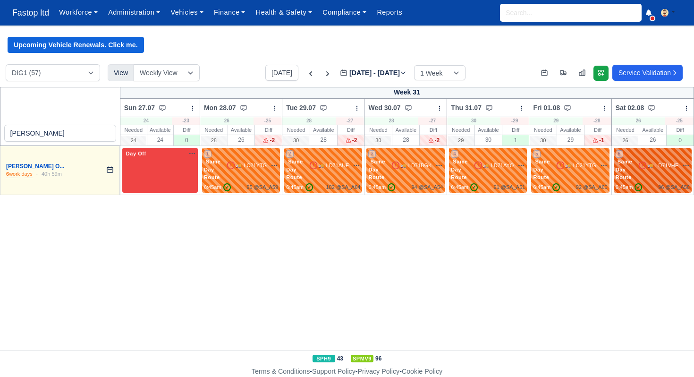
click at [645, 179] on div "6 Same Day Route 🚚 LD71VHE" at bounding box center [653, 166] width 74 height 32
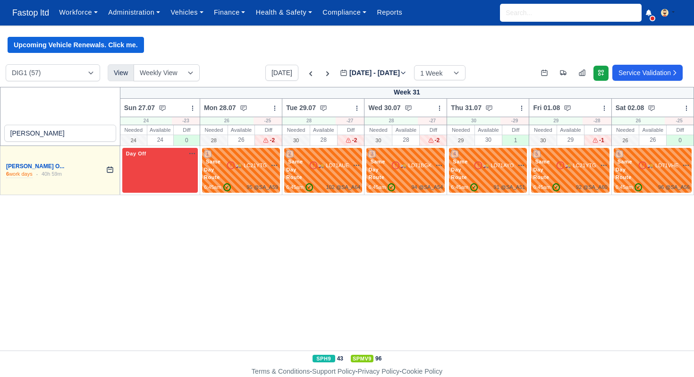
select select "Same Day Route"
select select "43409"
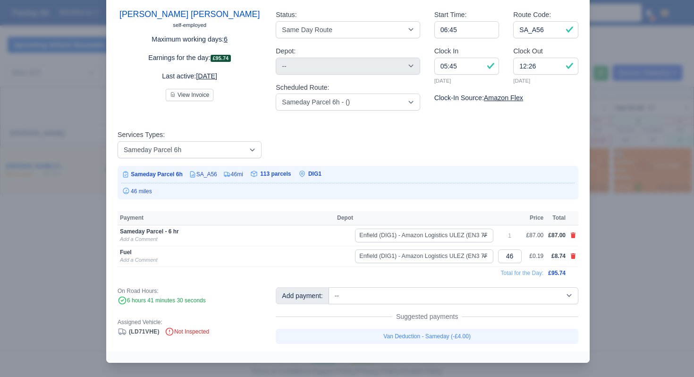
drag, startPoint x: 628, startPoint y: 253, endPoint x: 623, endPoint y: 247, distance: 7.7
click at [628, 253] on div at bounding box center [347, 188] width 694 height 377
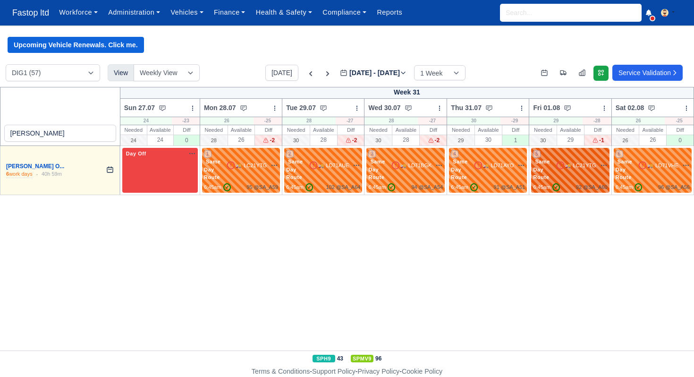
click at [578, 180] on div "5 Same Day Route 🚚 LC21YTG" at bounding box center [570, 166] width 74 height 32
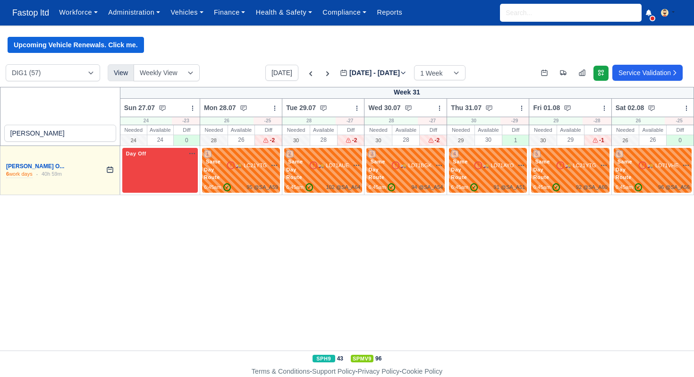
select select "Same Day Route"
select select "43409"
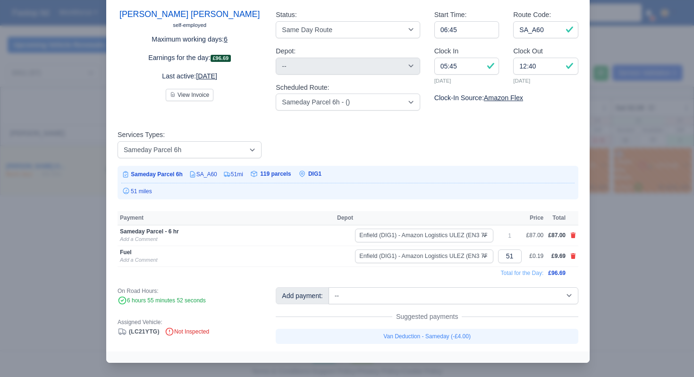
click at [593, 249] on div at bounding box center [347, 188] width 694 height 377
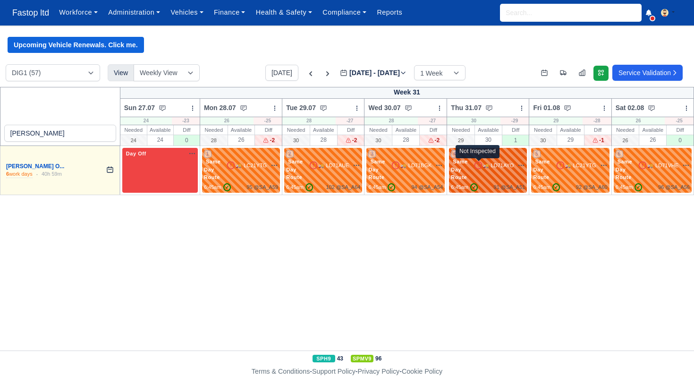
click at [476, 169] on icon at bounding box center [478, 165] width 9 height 9
select select "Same Day Route"
select select "43409"
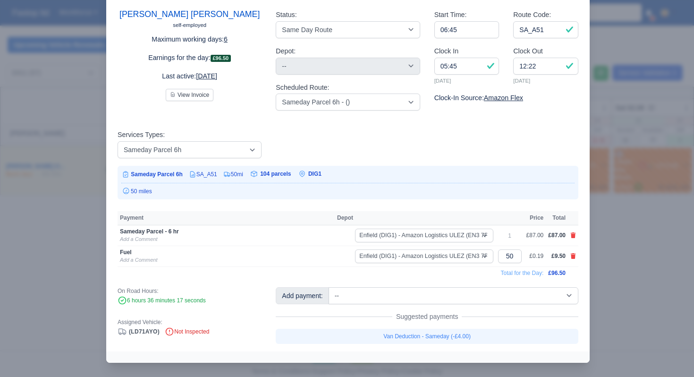
click at [606, 247] on div at bounding box center [347, 188] width 694 height 377
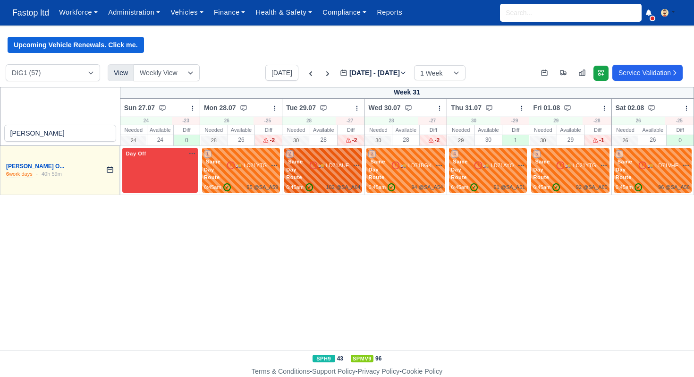
click at [344, 170] on div "2 Same Day Route 🚚 LD71AUE" at bounding box center [323, 166] width 74 height 32
select select "Same Day Route"
select select "43409"
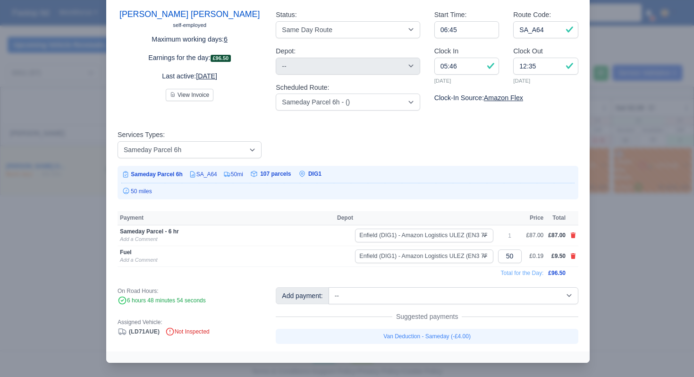
click at [611, 261] on div at bounding box center [347, 188] width 694 height 377
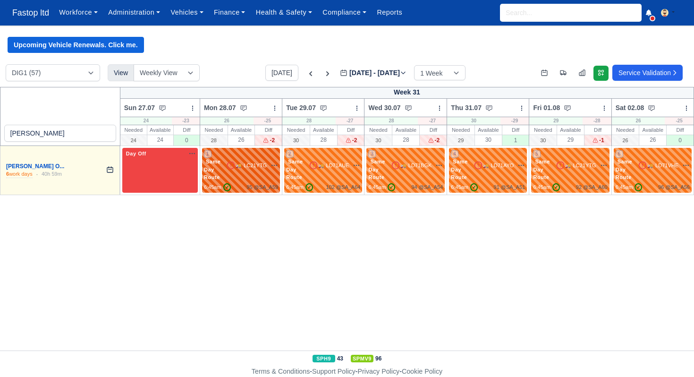
click at [236, 164] on span "🚚" at bounding box center [239, 165] width 6 height 7
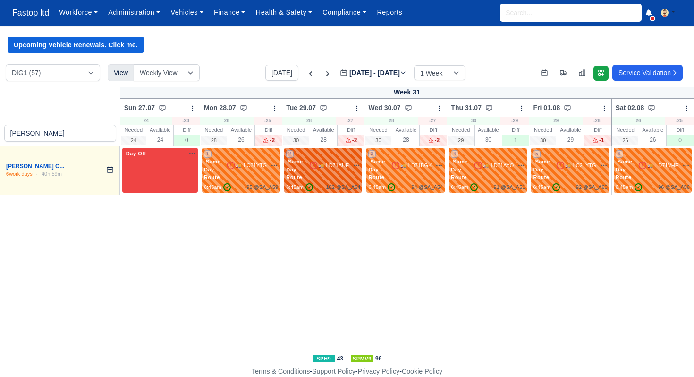
select select "Same Day Route"
select select "43409"
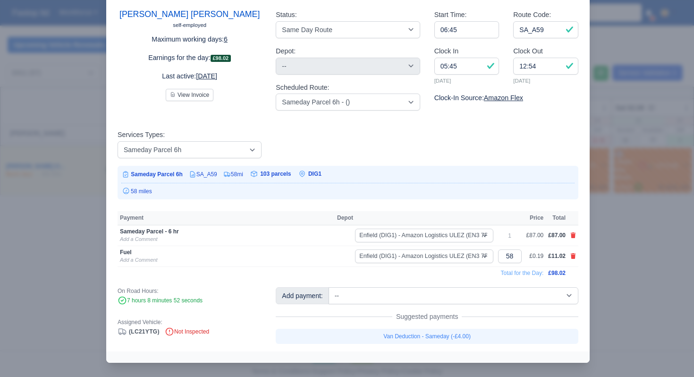
click at [596, 247] on div at bounding box center [347, 188] width 694 height 377
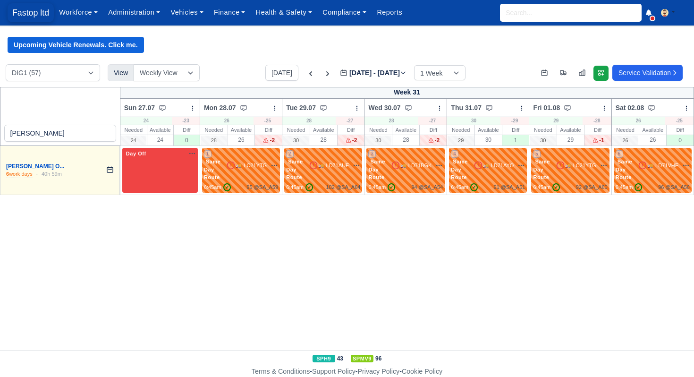
click at [23, 14] on span "Fastop ltd" at bounding box center [31, 12] width 46 height 19
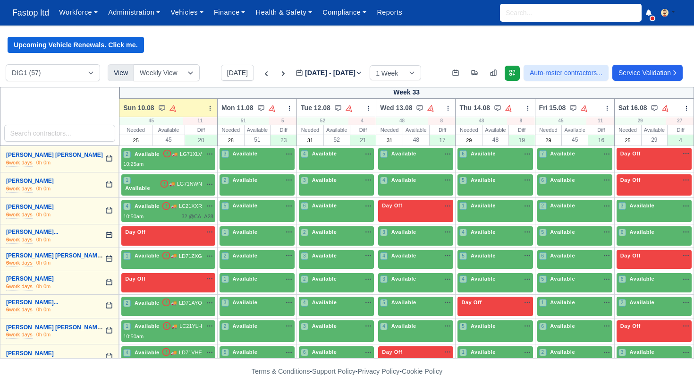
click at [226, 17] on link "Finance" at bounding box center [230, 12] width 42 height 18
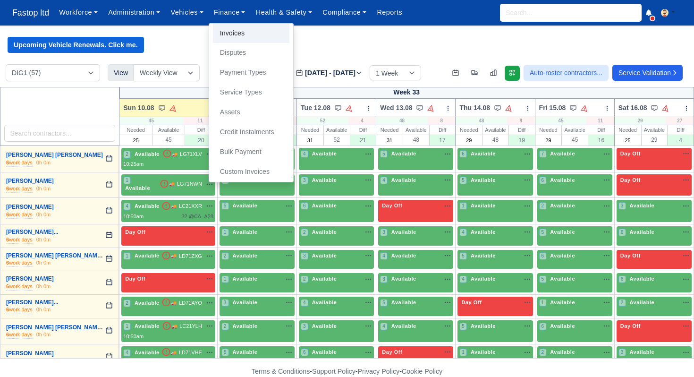
click at [245, 35] on link "Invoices" at bounding box center [251, 34] width 77 height 20
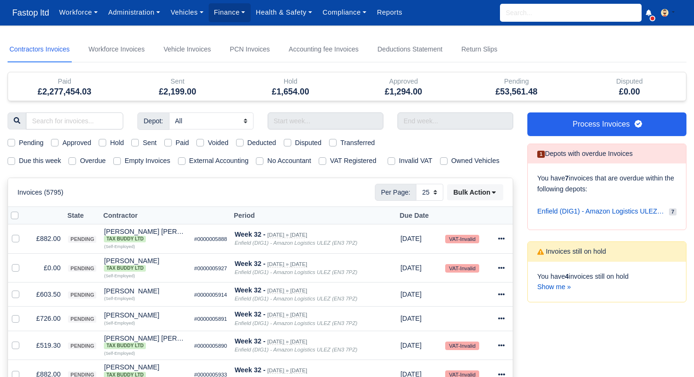
select select "25"
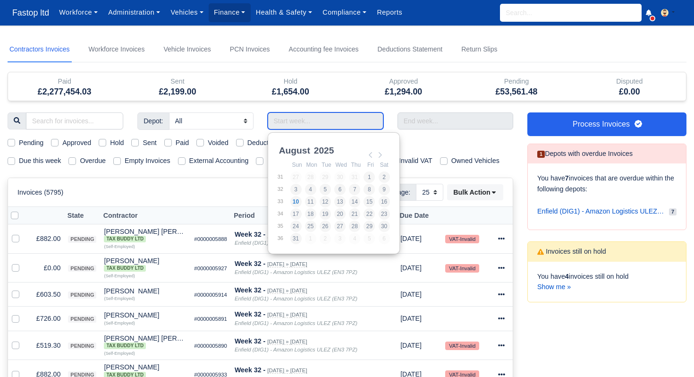
click at [288, 125] on input "Use the arrow keys to pick a date" at bounding box center [326, 120] width 116 height 17
type input "27/07/2025 - 02/08/2025"
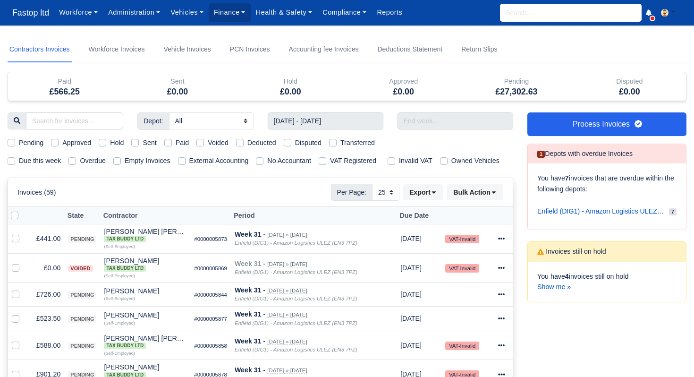
click at [19, 143] on label "Pending" at bounding box center [31, 142] width 25 height 11
click at [12, 143] on input "Pending" at bounding box center [12, 141] width 8 height 8
checkbox input "true"
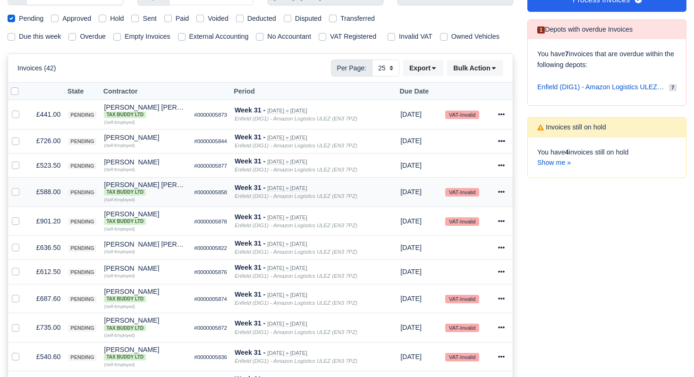
scroll to position [132, 0]
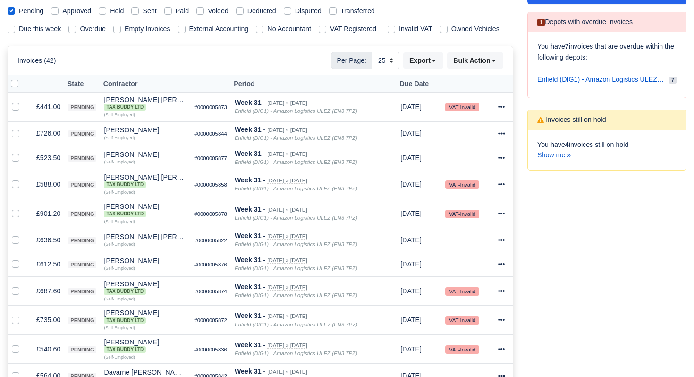
drag, startPoint x: 13, startPoint y: 94, endPoint x: 18, endPoint y: 95, distance: 5.4
click at [22, 78] on label at bounding box center [22, 78] width 0 height 0
click at [13, 86] on input "checkbox" at bounding box center [15, 82] width 8 height 8
checkbox input "true"
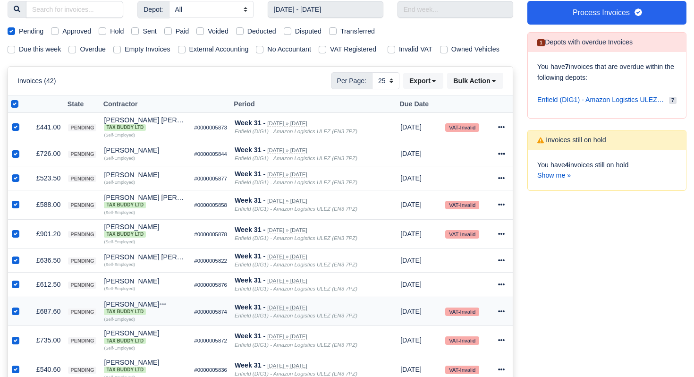
scroll to position [101, 0]
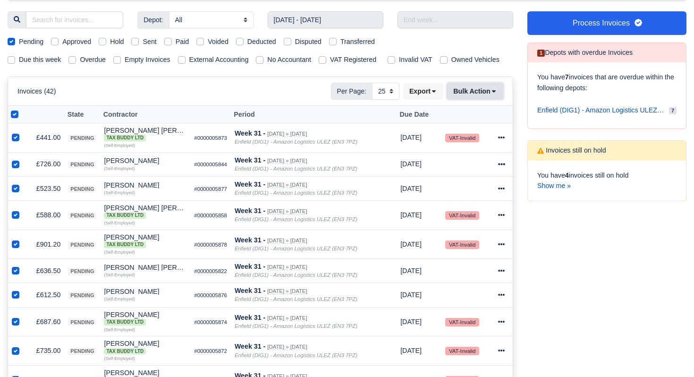
click at [489, 99] on button "Bulk Action" at bounding box center [475, 91] width 56 height 16
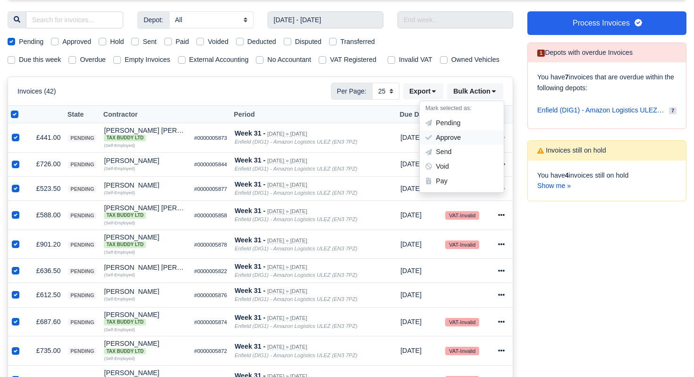
click at [464, 145] on div "Approve" at bounding box center [462, 137] width 84 height 15
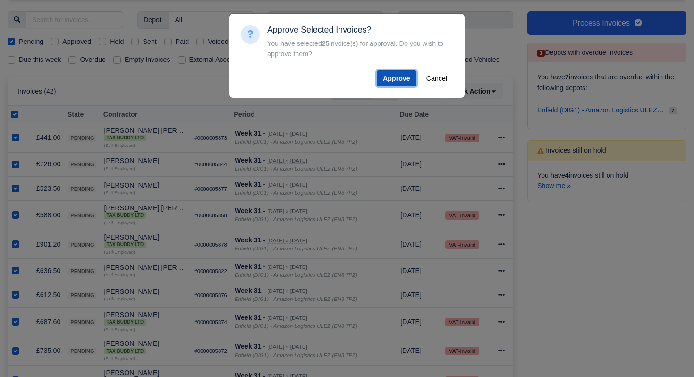
click at [395, 81] on button "Approve" at bounding box center [397, 78] width 40 height 16
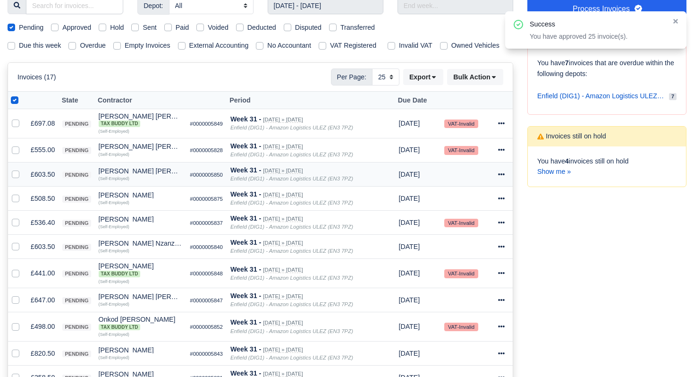
scroll to position [117, 0]
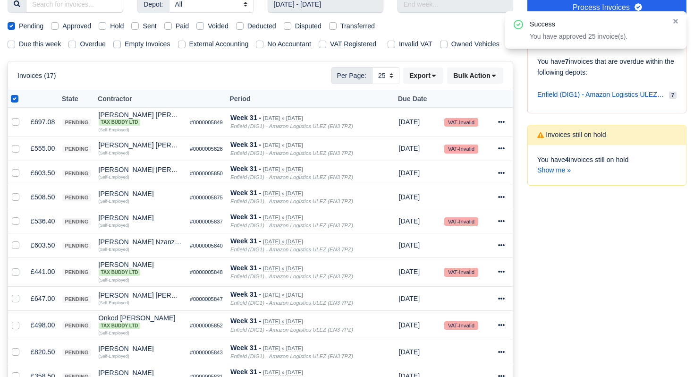
click at [22, 94] on label at bounding box center [22, 94] width 0 height 0
click at [14, 101] on input "checkbox" at bounding box center [15, 98] width 8 height 8
checkbox input "false"
click at [22, 94] on label at bounding box center [22, 94] width 0 height 0
click at [14, 101] on input "checkbox" at bounding box center [15, 98] width 8 height 8
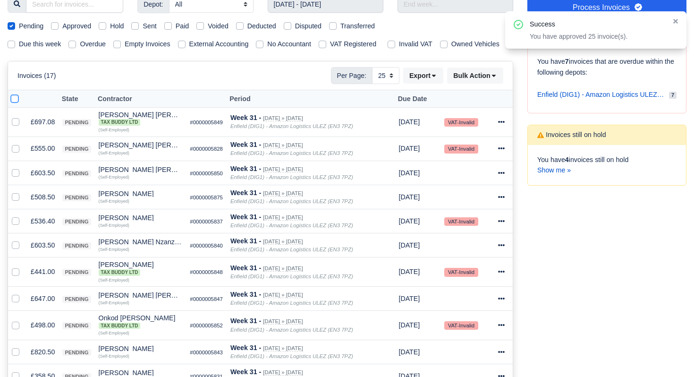
checkbox input "true"
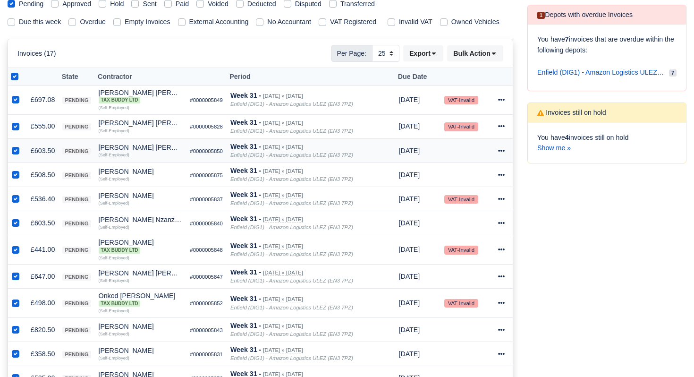
scroll to position [129, 0]
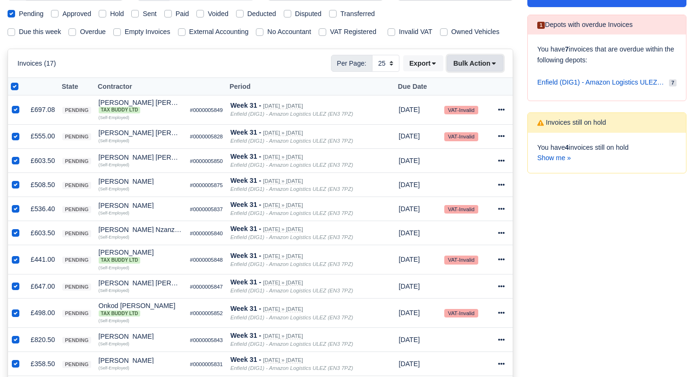
click at [492, 67] on icon at bounding box center [494, 63] width 7 height 7
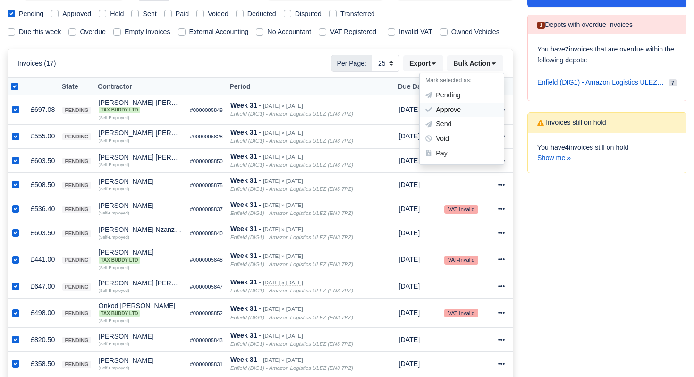
click at [466, 117] on div "Approve" at bounding box center [462, 109] width 84 height 15
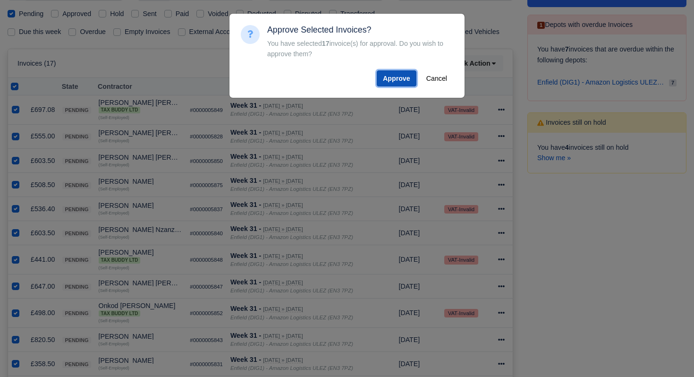
click at [400, 77] on button "Approve" at bounding box center [397, 78] width 40 height 16
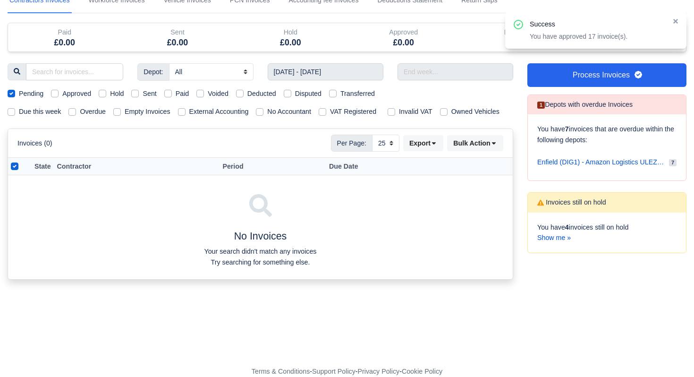
scroll to position [60, 0]
click at [22, 161] on label at bounding box center [22, 161] width 0 height 0
click at [16, 166] on input "checkbox" at bounding box center [15, 165] width 8 height 8
checkbox input "false"
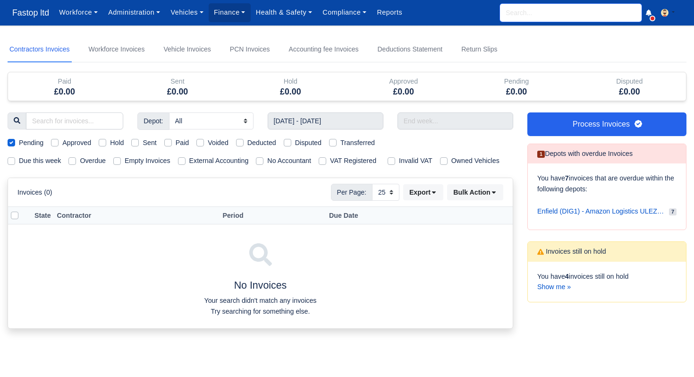
click at [563, 16] on input "search" at bounding box center [571, 13] width 142 height 18
type input "omar"
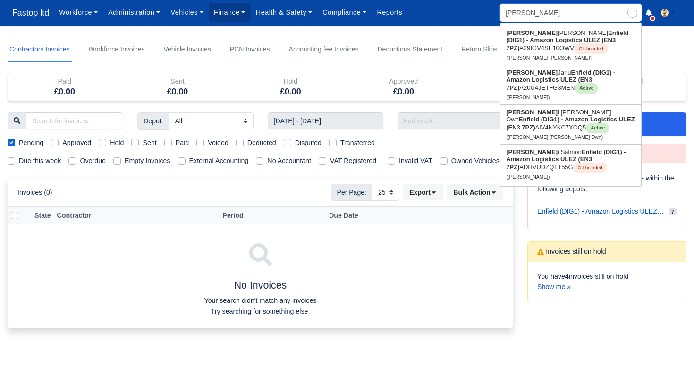
type input "omar Iyad Mohamed"
click at [540, 91] on link "Omar Jarju Enfield (DIG1) - Amazon Logistics ULEZ (EN3 7PZ) A20U4JETFG3MEN Acti…" at bounding box center [571, 84] width 141 height 39
type input "[PERSON_NAME]"
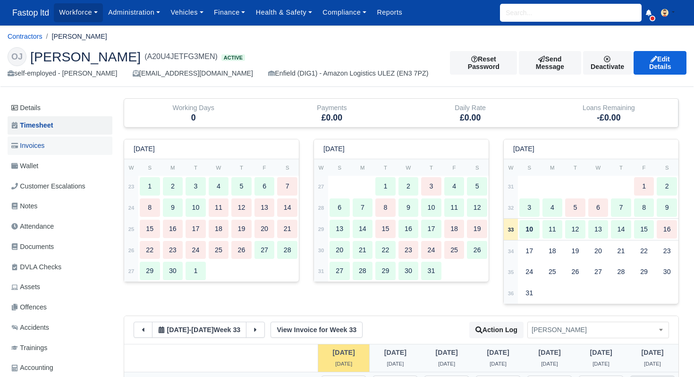
click at [41, 149] on span "Invoices" at bounding box center [27, 145] width 33 height 11
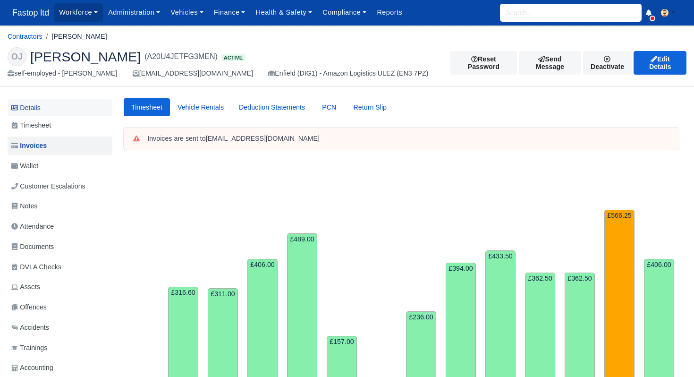
click at [39, 111] on link "Details" at bounding box center [60, 107] width 105 height 17
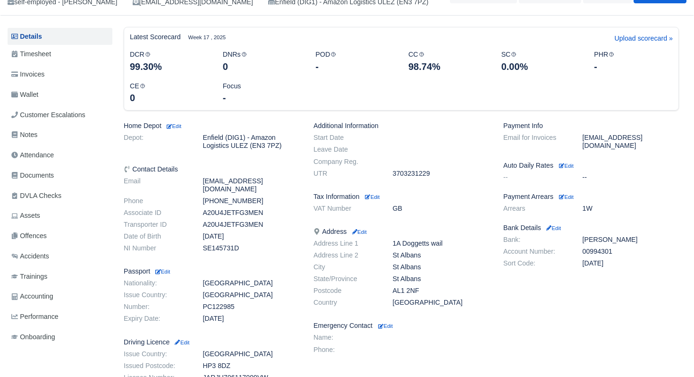
scroll to position [132, 0]
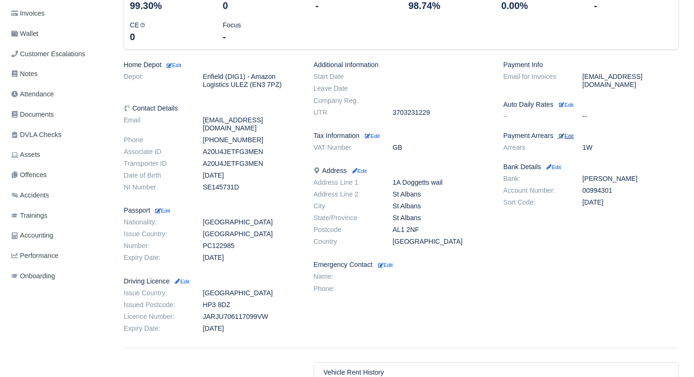
click at [574, 133] on small "Edit" at bounding box center [566, 136] width 15 height 6
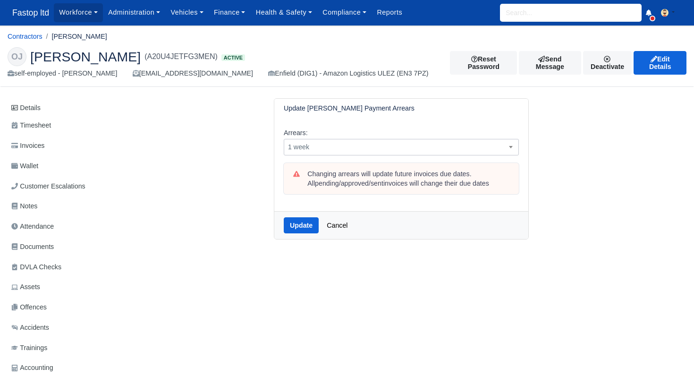
click at [404, 143] on span "1 week" at bounding box center [401, 147] width 234 height 12
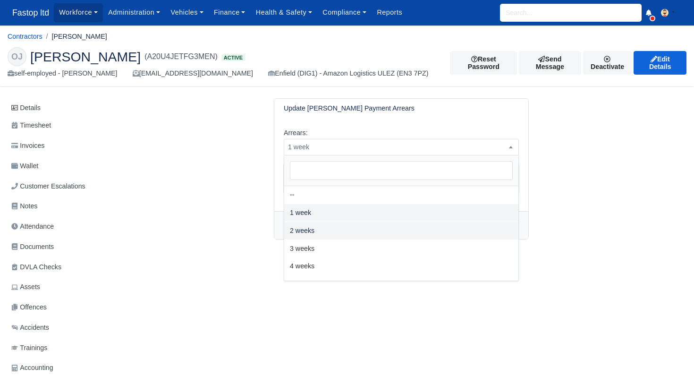
select select "2W"
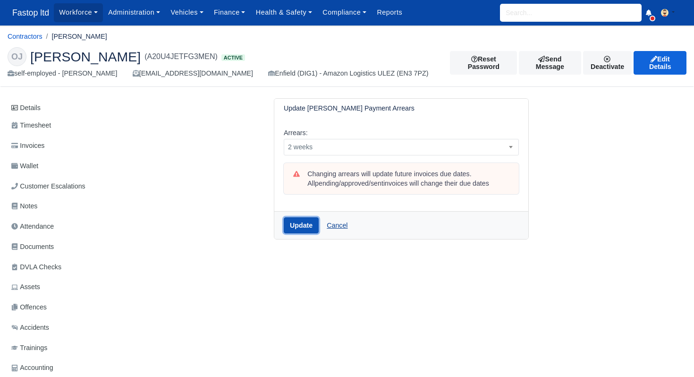
drag, startPoint x: 305, startPoint y: 226, endPoint x: 353, endPoint y: 217, distance: 49.0
click at [305, 226] on button "Update" at bounding box center [301, 225] width 35 height 16
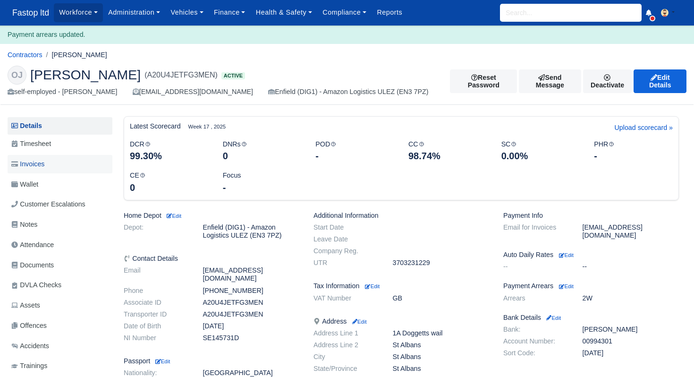
click at [39, 161] on span "Invoices" at bounding box center [27, 164] width 33 height 11
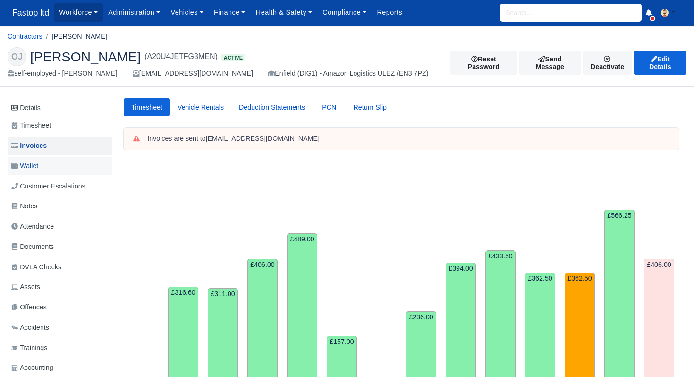
click at [30, 169] on span "Wallet" at bounding box center [24, 166] width 27 height 11
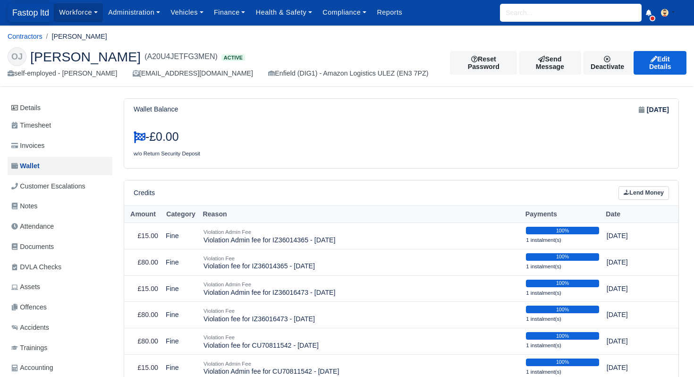
click at [20, 9] on span "Fastop ltd" at bounding box center [31, 12] width 46 height 19
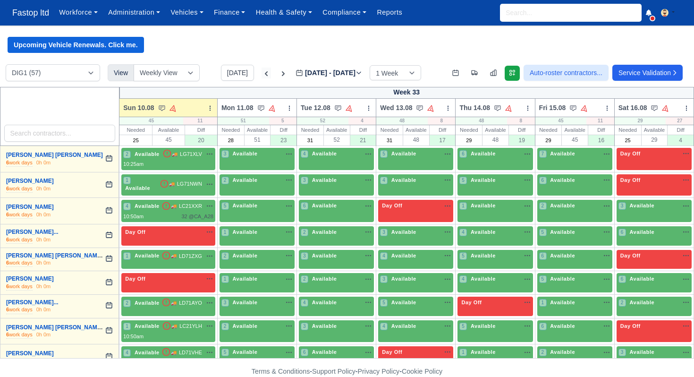
click at [262, 74] on icon at bounding box center [266, 73] width 9 height 9
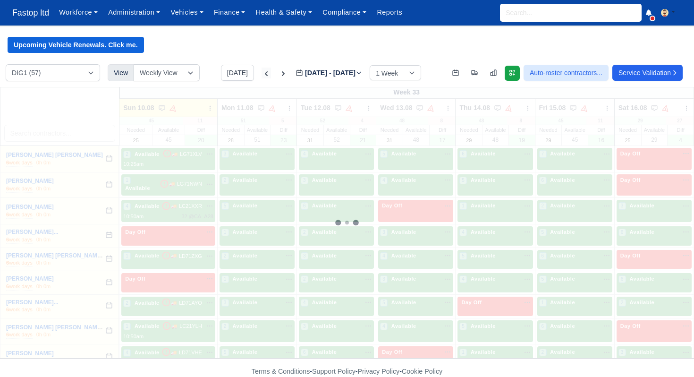
select select "1"
type input "[DATE]"
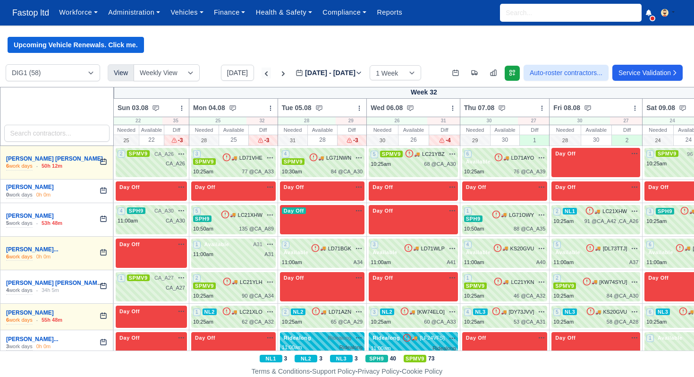
click at [262, 74] on icon at bounding box center [266, 73] width 9 height 9
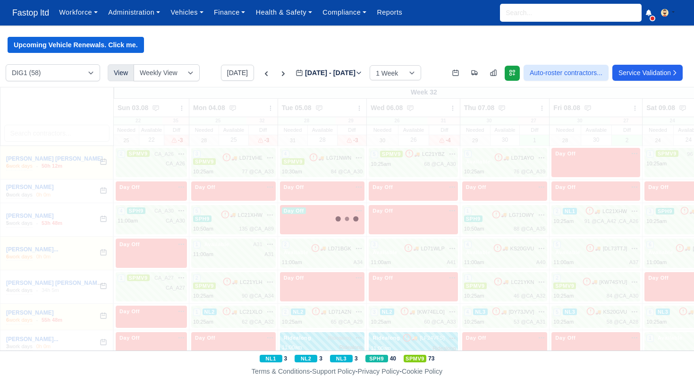
type input "[DATE]"
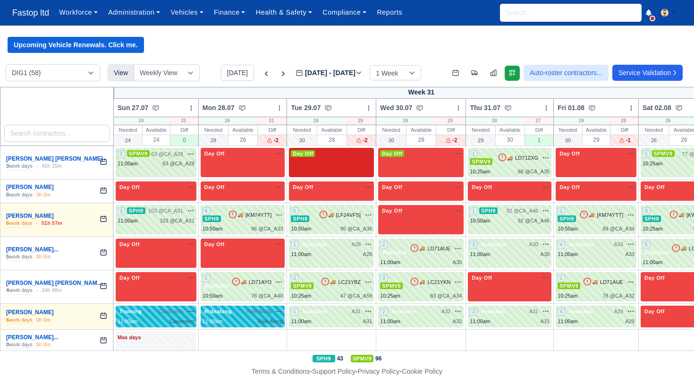
click at [326, 164] on div "Day Off Available" at bounding box center [331, 162] width 85 height 29
select select "Day Off"
select select "1"
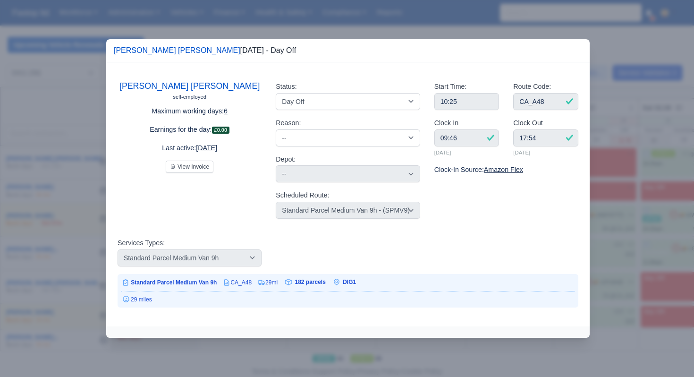
click at [341, 336] on div at bounding box center [348, 331] width 484 height 11
click at [621, 188] on div at bounding box center [347, 188] width 694 height 377
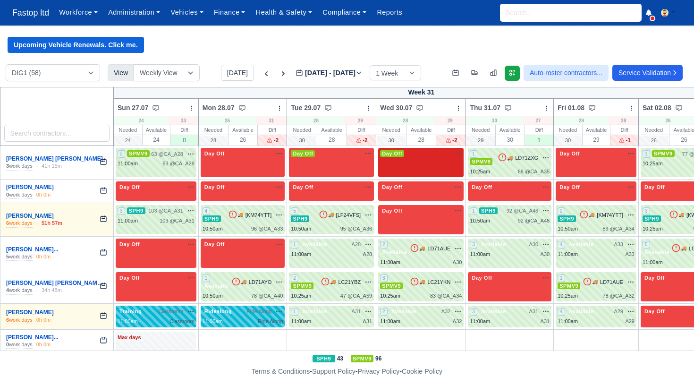
click at [428, 167] on div "Day Off Available" at bounding box center [420, 162] width 85 height 29
select select "Day Off"
select select "1"
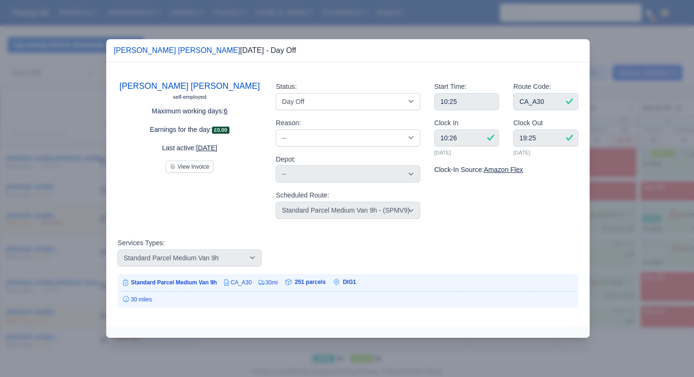
click at [597, 229] on div at bounding box center [347, 188] width 694 height 377
